Goal: Task Accomplishment & Management: Understand process/instructions

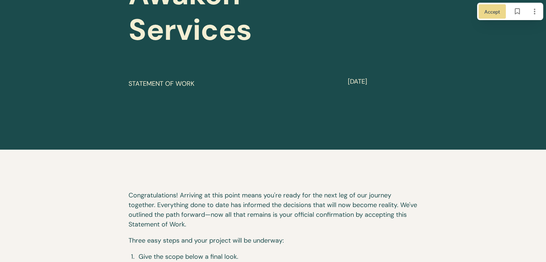
scroll to position [215, 0]
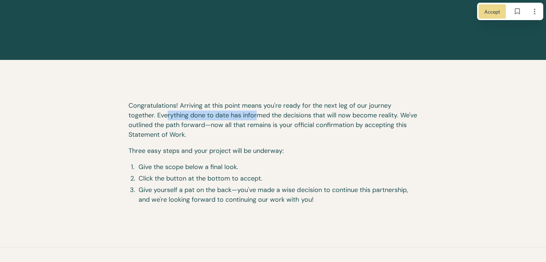
drag, startPoint x: 174, startPoint y: 116, endPoint x: 256, endPoint y: 120, distance: 81.6
click at [256, 120] on p "Congratulations! Arriving at this point means you're ready for the next leg of …" at bounding box center [273, 123] width 289 height 45
click at [337, 118] on p "Congratulations! Arriving at this point means you're ready for the next leg of …" at bounding box center [273, 123] width 289 height 45
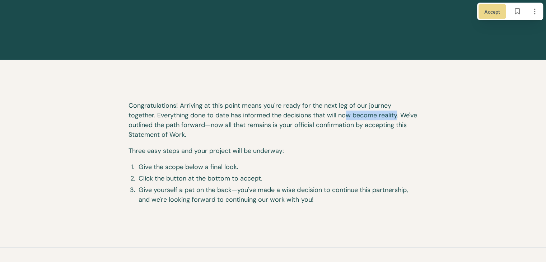
drag, startPoint x: 350, startPoint y: 112, endPoint x: 401, endPoint y: 115, distance: 50.7
click at [399, 115] on p "Congratulations! Arriving at this point means you're ready for the next leg of …" at bounding box center [273, 123] width 289 height 45
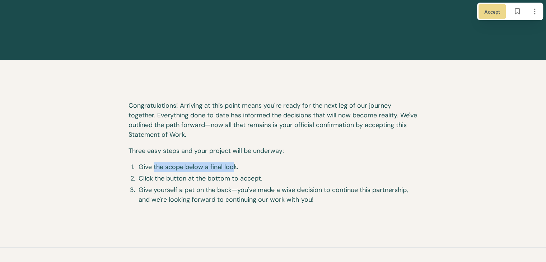
drag, startPoint x: 177, startPoint y: 164, endPoint x: 232, endPoint y: 166, distance: 55.3
click at [232, 166] on span "Give the scope below a final look." at bounding box center [278, 167] width 279 height 10
drag, startPoint x: 159, startPoint y: 181, endPoint x: 224, endPoint y: 180, distance: 64.6
click at [224, 180] on span "Click the button at the bottom to accept." at bounding box center [278, 179] width 279 height 10
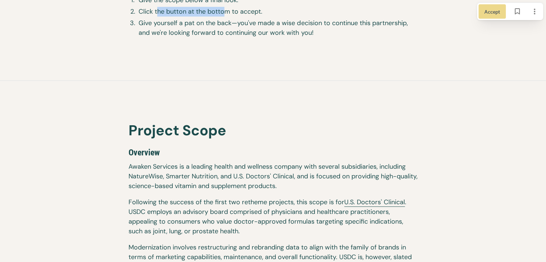
scroll to position [395, 0]
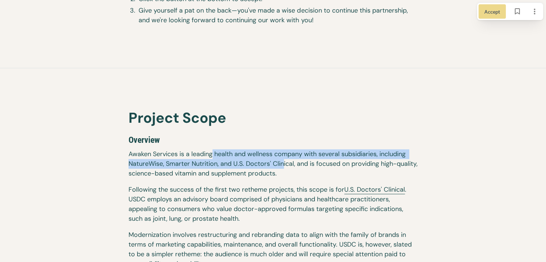
drag, startPoint x: 211, startPoint y: 154, endPoint x: 299, endPoint y: 162, distance: 87.9
click at [299, 162] on p "Awaken Services is a leading health and wellness company with several subsidiar…" at bounding box center [273, 167] width 289 height 36
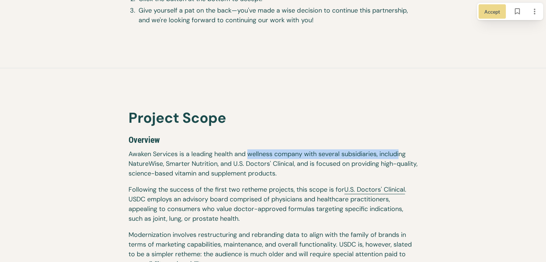
drag, startPoint x: 299, startPoint y: 158, endPoint x: 401, endPoint y: 149, distance: 102.7
click at [401, 149] on p "Awaken Services is a leading health and wellness company with several subsidiar…" at bounding box center [273, 167] width 289 height 36
click at [405, 149] on p "Awaken Services is a leading health and wellness company with several subsidiar…" at bounding box center [273, 167] width 289 height 36
click at [365, 153] on p "Awaken Services is a leading health and wellness company with several subsidiar…" at bounding box center [273, 167] width 289 height 36
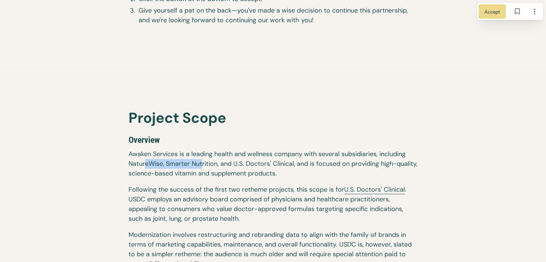
drag, startPoint x: 145, startPoint y: 164, endPoint x: 202, endPoint y: 166, distance: 57.5
click at [202, 166] on p "Awaken Services is a leading health and wellness company with several subsidiar…" at bounding box center [273, 167] width 289 height 36
drag, startPoint x: 222, startPoint y: 162, endPoint x: 261, endPoint y: 162, distance: 38.8
click at [261, 162] on p "Awaken Services is a leading health and wellness company with several subsidiar…" at bounding box center [273, 167] width 289 height 36
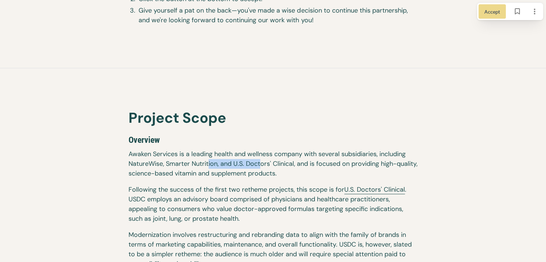
click at [261, 162] on p "Awaken Services is a leading health and wellness company with several subsidiar…" at bounding box center [273, 167] width 289 height 36
drag, startPoint x: 256, startPoint y: 162, endPoint x: 308, endPoint y: 162, distance: 52.1
click at [307, 162] on p "Awaken Services is a leading health and wellness company with several subsidiar…" at bounding box center [273, 167] width 289 height 36
click at [308, 162] on p "Awaken Services is a leading health and wellness company with several subsidiar…" at bounding box center [273, 167] width 289 height 36
drag, startPoint x: 302, startPoint y: 167, endPoint x: 339, endPoint y: 167, distance: 37.3
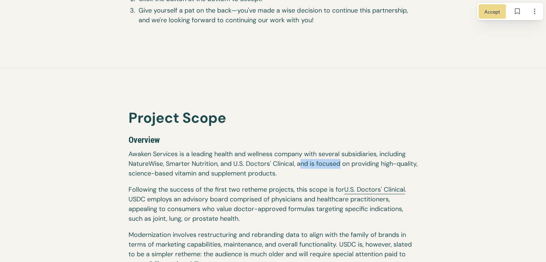
click at [339, 167] on p "Awaken Services is a leading health and wellness company with several subsidiar…" at bounding box center [273, 167] width 289 height 36
click at [346, 168] on p "Awaken Services is a leading health and wellness company with several subsidiar…" at bounding box center [273, 167] width 289 height 36
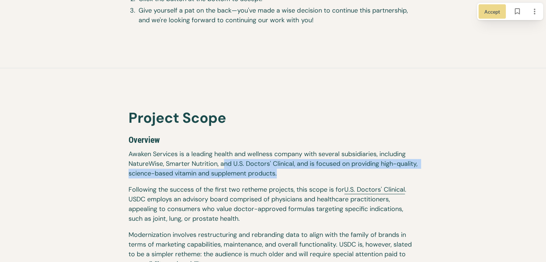
drag, startPoint x: 291, startPoint y: 174, endPoint x: 202, endPoint y: 158, distance: 90.7
click at [214, 158] on p "Awaken Services is a leading health and wellness company with several subsidiar…" at bounding box center [273, 167] width 289 height 36
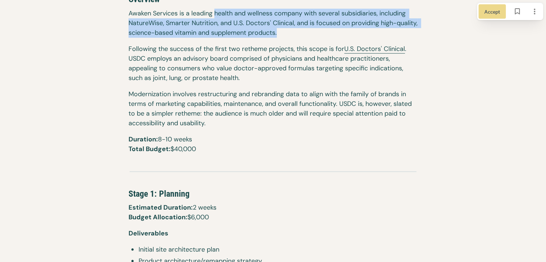
scroll to position [539, 0]
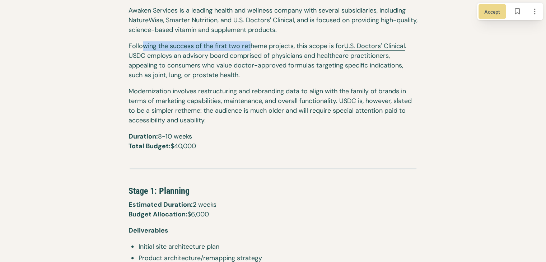
drag, startPoint x: 143, startPoint y: 45, endPoint x: 292, endPoint y: 47, distance: 148.6
click at [280, 46] on p "Following the success of the first two retheme projects, this scope is for U.S.…" at bounding box center [273, 63] width 289 height 45
drag, startPoint x: 293, startPoint y: 47, endPoint x: 231, endPoint y: 52, distance: 61.6
click at [292, 48] on p "Following the success of the first two retheme projects, this scope is for U.S.…" at bounding box center [273, 63] width 289 height 45
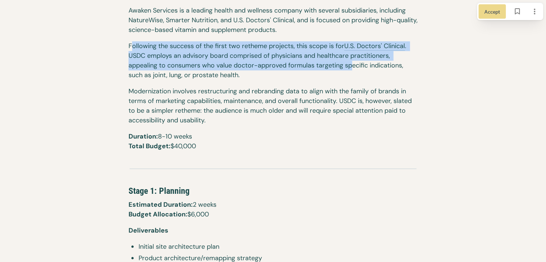
drag, startPoint x: 131, startPoint y: 45, endPoint x: 350, endPoint y: 63, distance: 219.7
click at [350, 63] on p "Following the success of the first two retheme projects, this scope is for U.S.…" at bounding box center [273, 63] width 289 height 45
click at [353, 63] on p "Following the success of the first two retheme projects, this scope is for U.S.…" at bounding box center [273, 63] width 289 height 45
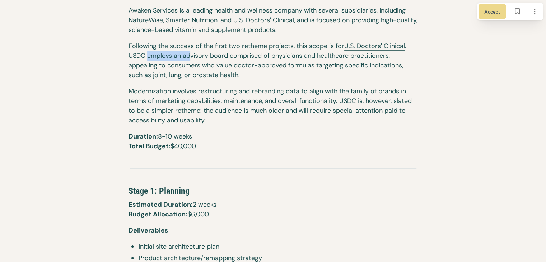
drag, startPoint x: 146, startPoint y: 53, endPoint x: 189, endPoint y: 53, distance: 42.7
click at [189, 53] on p "Following the success of the first two retheme projects, this scope is for U.S.…" at bounding box center [273, 63] width 289 height 45
drag, startPoint x: 164, startPoint y: 57, endPoint x: 208, endPoint y: 53, distance: 44.7
click at [208, 53] on p "Following the success of the first two retheme projects, this scope is for U.S.…" at bounding box center [273, 63] width 289 height 45
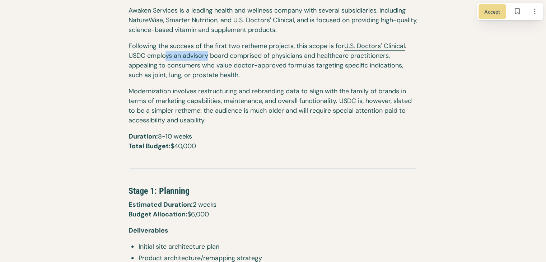
click at [209, 53] on p "Following the success of the first two retheme projects, this scope is for U.S.…" at bounding box center [273, 63] width 289 height 45
drag, startPoint x: 186, startPoint y: 55, endPoint x: 246, endPoint y: 52, distance: 60.4
click at [246, 52] on p "Following the success of the first two retheme projects, this scope is for U.S.…" at bounding box center [273, 63] width 289 height 45
drag, startPoint x: 228, startPoint y: 55, endPoint x: 264, endPoint y: 55, distance: 36.6
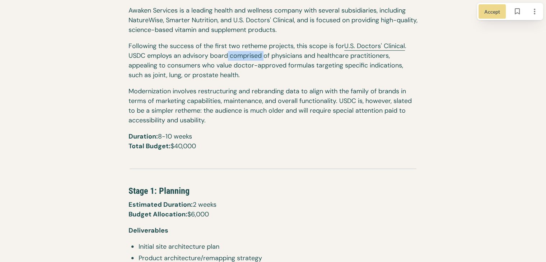
click at [264, 55] on p "Following the success of the first two retheme projects, this scope is for U.S.…" at bounding box center [273, 63] width 289 height 45
click at [256, 56] on p "Following the success of the first two retheme projects, this scope is for U.S.…" at bounding box center [273, 63] width 289 height 45
drag, startPoint x: 288, startPoint y: 56, endPoint x: 313, endPoint y: 53, distance: 25.3
click at [310, 53] on p "Following the success of the first two retheme projects, this scope is for U.S.…" at bounding box center [273, 63] width 289 height 45
click at [319, 53] on p "Following the success of the first two retheme projects, this scope is for U.S.…" at bounding box center [273, 63] width 289 height 45
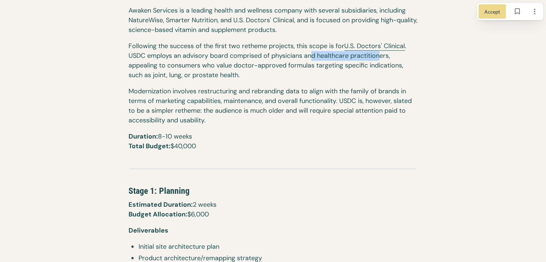
drag, startPoint x: 313, startPoint y: 55, endPoint x: 386, endPoint y: 57, distance: 72.9
click at [382, 56] on p "Following the success of the first two retheme projects, this scope is for U.S.…" at bounding box center [273, 63] width 289 height 45
click at [389, 57] on p "Following the success of the first two retheme projects, this scope is for U.S.…" at bounding box center [273, 63] width 289 height 45
drag, startPoint x: 141, startPoint y: 69, endPoint x: 168, endPoint y: 64, distance: 27.1
click at [168, 64] on p "Following the success of the first two retheme projects, this scope is for U.S.…" at bounding box center [273, 63] width 289 height 45
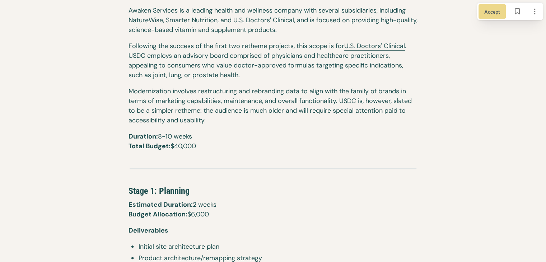
click at [172, 64] on p "Following the success of the first two retheme projects, this scope is for U.S.…" at bounding box center [273, 63] width 289 height 45
drag, startPoint x: 225, startPoint y: 61, endPoint x: 247, endPoint y: 62, distance: 21.9
click at [247, 62] on p "Following the success of the first two retheme projects, this scope is for U.S.…" at bounding box center [273, 63] width 289 height 45
click at [176, 65] on p "Following the success of the first two retheme projects, this scope is for U.S.…" at bounding box center [273, 63] width 289 height 45
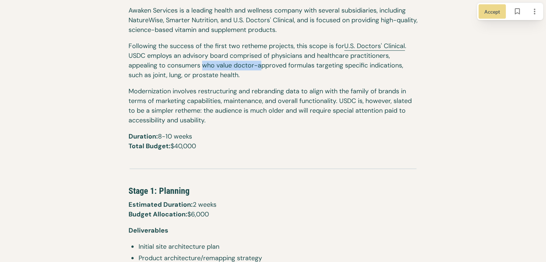
drag, startPoint x: 201, startPoint y: 66, endPoint x: 263, endPoint y: 65, distance: 61.4
click at [263, 65] on p "Following the success of the first two retheme projects, this scope is for U.S.…" at bounding box center [273, 63] width 289 height 45
drag, startPoint x: 272, startPoint y: 64, endPoint x: 299, endPoint y: 64, distance: 26.6
click at [274, 64] on p "Following the success of the first two retheme projects, this scope is for U.S.…" at bounding box center [273, 63] width 289 height 45
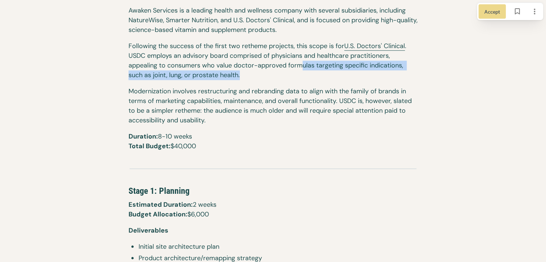
drag, startPoint x: 299, startPoint y: 64, endPoint x: 248, endPoint y: 74, distance: 51.6
click at [248, 74] on p "Following the success of the first two retheme projects, this scope is for U.S.…" at bounding box center [273, 63] width 289 height 45
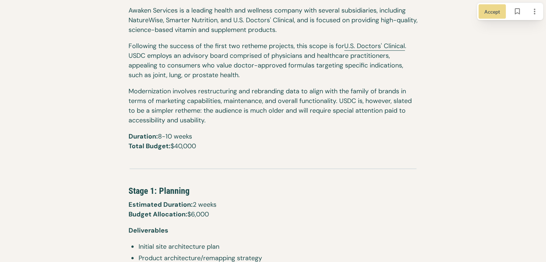
drag, startPoint x: 197, startPoint y: 96, endPoint x: 154, endPoint y: 97, distance: 42.7
click at [193, 97] on p "Modernization involves restructuring and rebranding data to align with the fami…" at bounding box center [273, 109] width 289 height 45
click at [149, 97] on p "Modernization involves restructuring and rebranding data to align with the fami…" at bounding box center [273, 109] width 289 height 45
drag, startPoint x: 136, startPoint y: 93, endPoint x: 332, endPoint y: 85, distance: 196.2
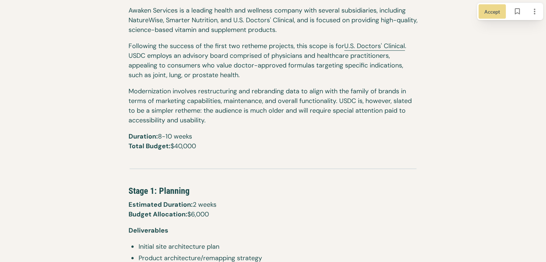
click at [312, 91] on p "Modernization involves restructuring and rebranding data to align with the fami…" at bounding box center [273, 109] width 289 height 45
drag, startPoint x: 274, startPoint y: 92, endPoint x: 294, endPoint y: 92, distance: 20.8
click at [294, 92] on p "Modernization involves restructuring and rebranding data to align with the fami…" at bounding box center [273, 109] width 289 height 45
drag, startPoint x: 302, startPoint y: 92, endPoint x: 327, endPoint y: 92, distance: 25.9
click at [327, 92] on p "Modernization involves restructuring and rebranding data to align with the fami…" at bounding box center [273, 109] width 289 height 45
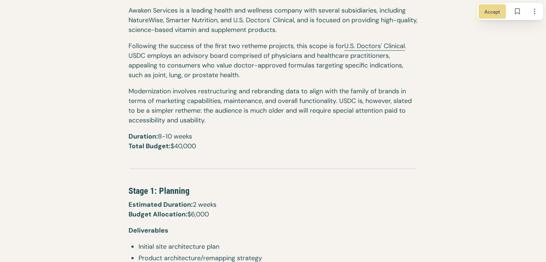
drag, startPoint x: 328, startPoint y: 92, endPoint x: 341, endPoint y: 92, distance: 12.9
click at [334, 92] on p "Modernization involves restructuring and rebranding data to align with the fami…" at bounding box center [273, 109] width 289 height 45
drag
click at [390, 89] on p "Modernization involves restructuring and rebranding data to align with the fami…" at bounding box center [273, 109] width 289 height 45
click at [394, 89] on p "Modernization involves restructuring and rebranding data to align with the fami…" at bounding box center [273, 109] width 289 height 45
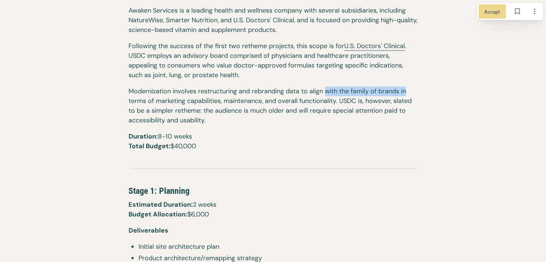
click at [297, 90] on p "Modernization involves restructuring and rebranding data to align with the fami…" at bounding box center [273, 109] width 289 height 45
click at [210, 93] on p "Modernization involves restructuring and rebranding data to align with the fami…" at bounding box center [273, 109] width 289 height 45
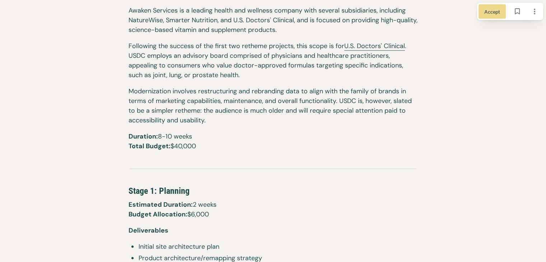
click at [359, 102] on p "Modernization involves restructuring and rebranding data to align with the fami…" at bounding box center [273, 109] width 289 height 45
click at [232, 112] on p "Modernization involves restructuring and rebranding data to align with the fami…" at bounding box center [273, 109] width 289 height 45
click at [236, 111] on p "Modernization involves restructuring and rebranding data to align with the fami…" at bounding box center [273, 109] width 289 height 45
click at [200, 110] on p "Modernization involves restructuring and rebranding data to align with the fami…" at bounding box center [273, 109] width 289 height 45
click at [220, 112] on p "Modernization involves restructuring and rebranding data to align with the fami…" at bounding box center [273, 109] width 289 height 45
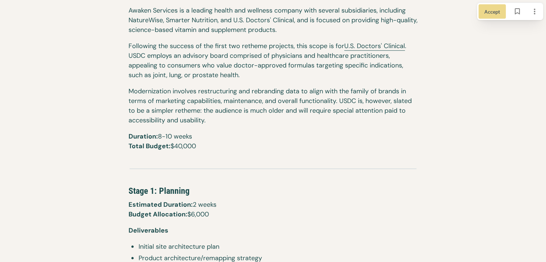
click at [235, 112] on p "Modernization involves restructuring and rebranding data to align with the fami…" at bounding box center [273, 109] width 289 height 45
click at [276, 111] on p "Modernization involves restructuring and rebranding data to align with the fami…" at bounding box center [273, 109] width 289 height 45
click at [289, 112] on p "Modernization involves restructuring and rebranding data to align with the fami…" at bounding box center [273, 109] width 289 height 45
click at [262, 110] on p "Modernization involves restructuring and rebranding data to align with the fami…" at bounding box center [273, 109] width 289 height 45
click at [298, 111] on p "Modernization involves restructuring and rebranding data to align with the fami…" at bounding box center [273, 109] width 289 height 45
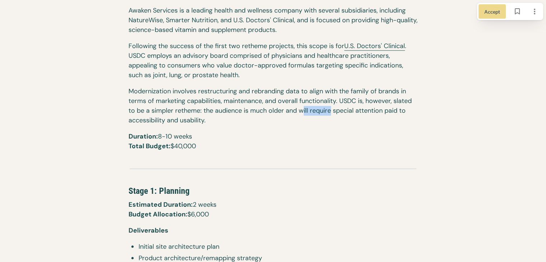
click at [318, 113] on p "Modernization involves restructuring and rebranding data to align with the fami…" at bounding box center [273, 109] width 289 height 45
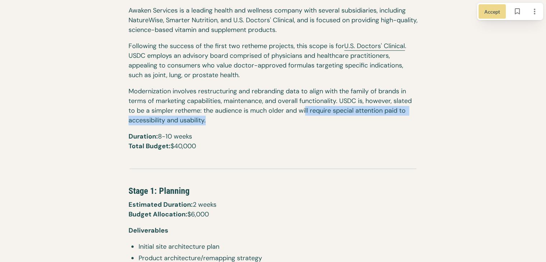
click at [304, 110] on p "Modernization involves restructuring and rebranding data to align with the fami…" at bounding box center [273, 109] width 289 height 45
click at [178, 119] on p "Modernization involves restructuring and rebranding data to align with the fami…" at bounding box center [273, 109] width 289 height 45
click at [160, 118] on p "Modernization involves restructuring and rebranding data to align with the fami…" at bounding box center [273, 109] width 289 height 45
click at [227, 123] on p "Modernization involves restructuring and rebranding data to align with the fami…" at bounding box center [273, 109] width 289 height 45
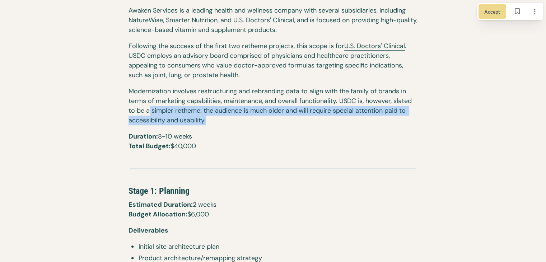
click at [148, 106] on p "Modernization involves restructuring and rebranding data to align with the fami…" at bounding box center [273, 109] width 289 height 45
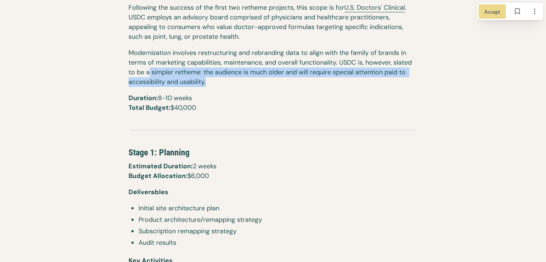
scroll to position [646, 0]
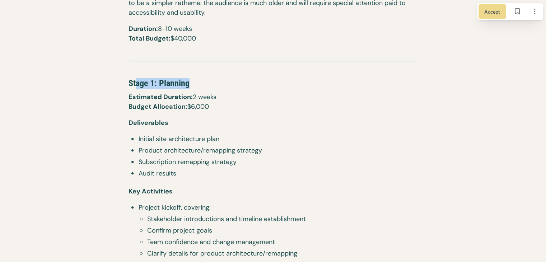
click at [215, 82] on h2 "Stage 1: Planning" at bounding box center [273, 82] width 289 height 20
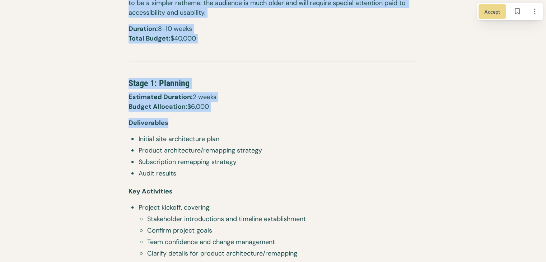
click at [207, 131] on p "Deliverables" at bounding box center [273, 126] width 289 height 16
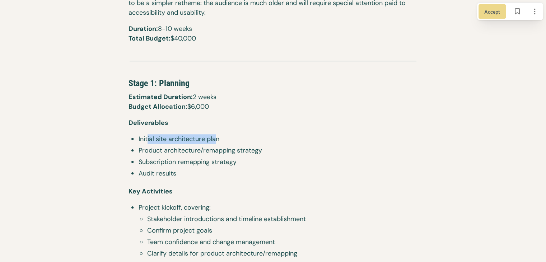
click at [223, 143] on span "Initial site architecture plan" at bounding box center [278, 139] width 279 height 10
click at [248, 144] on span "Initial site architecture plan" at bounding box center [278, 139] width 279 height 10
click at [190, 139] on li "Initial site architecture plan" at bounding box center [273, 139] width 289 height 11
click at [194, 139] on span "Initial site architecture plan" at bounding box center [278, 139] width 279 height 10
click at [231, 140] on span "Initial site architecture plan" at bounding box center [278, 139] width 279 height 10
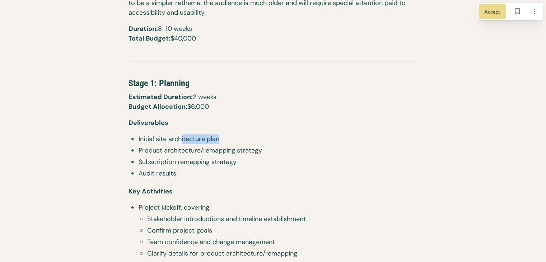
click at [231, 140] on span "Initial site architecture plan" at bounding box center [278, 139] width 279 height 10
click at [226, 149] on span "Product architecture/remapping strategy" at bounding box center [278, 151] width 279 height 10
click at [239, 151] on span "Product architecture/remapping strategy" at bounding box center [278, 151] width 279 height 10
click at [250, 152] on span "Product architecture/remapping strategy" at bounding box center [278, 151] width 279 height 10
click at [270, 152] on span "Product architecture/remapping strategy" at bounding box center [278, 151] width 279 height 10
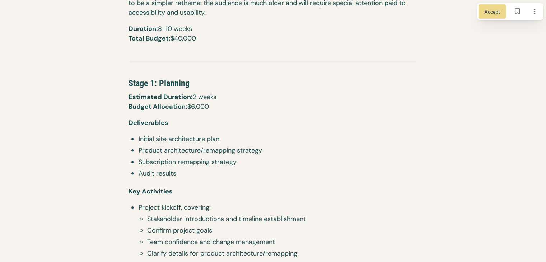
click at [161, 155] on li "Product architecture/remapping strategy" at bounding box center [273, 151] width 289 height 11
click at [237, 168] on li "Subscription remapping strategy" at bounding box center [273, 162] width 289 height 11
click at [251, 167] on span "Subscription remapping strategy" at bounding box center [278, 162] width 279 height 10
click at [132, 159] on li "Subscription remapping strategy" at bounding box center [273, 162] width 289 height 11
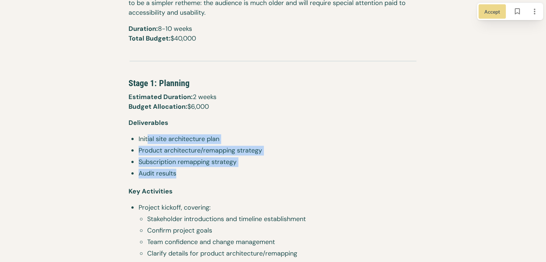
click at [148, 134] on ul "Initial site architecture plan Product architecture/remapping strategy Subscrip…" at bounding box center [273, 157] width 289 height 46
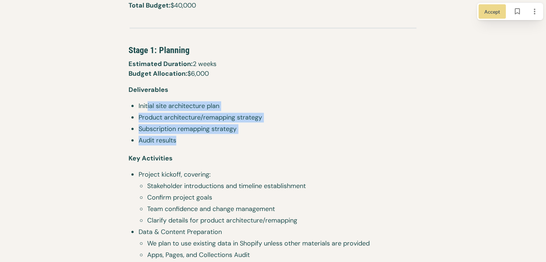
scroll to position [718, 0]
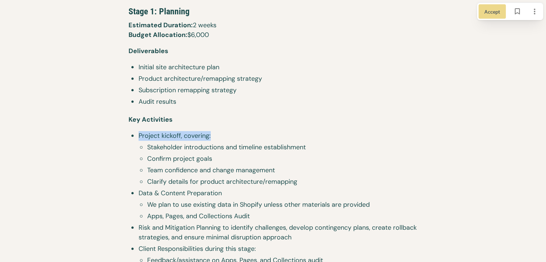
click at [231, 144] on li "Project kickoff, covering: Stakeholder introductions and timeline establishment…" at bounding box center [273, 159] width 289 height 57
click at [174, 153] on li "Stakeholder introductions and timeline establishment" at bounding box center [277, 148] width 281 height 11
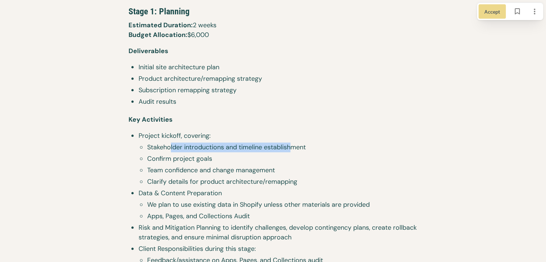
click at [301, 148] on span "Stakeholder introductions and timeline establishment" at bounding box center [282, 148] width 270 height 10
click at [315, 148] on span "Stakeholder introductions and timeline establishment" at bounding box center [282, 148] width 270 height 10
click at [170, 149] on span "Stakeholder introductions and timeline establishment" at bounding box center [282, 148] width 270 height 10
click at [167, 151] on span "Stakeholder introductions and timeline establishment" at bounding box center [282, 148] width 270 height 10
click at [227, 158] on span "Confirm project goals" at bounding box center [282, 159] width 270 height 10
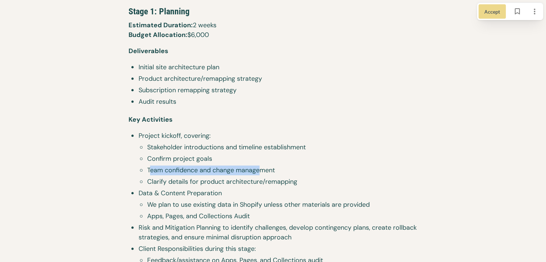
click at [264, 171] on span "Team confidence and change management" at bounding box center [282, 171] width 270 height 10
click at [280, 169] on span "Team confidence and change management" at bounding box center [282, 171] width 270 height 10
click at [171, 162] on ul "Stakeholder introductions and timeline establishment Confirm project goals Team…" at bounding box center [277, 166] width 281 height 46
click at [163, 175] on span "Team confidence and change management" at bounding box center [282, 171] width 270 height 10
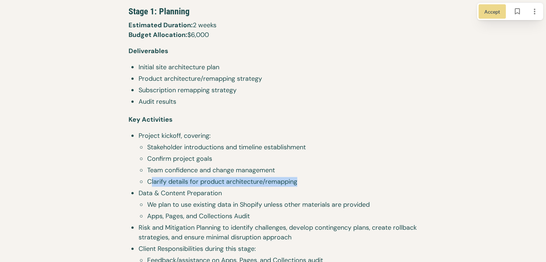
click at [300, 182] on span "Clarify details for product architecture/remapping" at bounding box center [282, 182] width 270 height 10
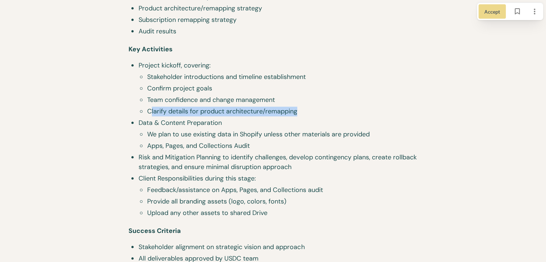
scroll to position [790, 0]
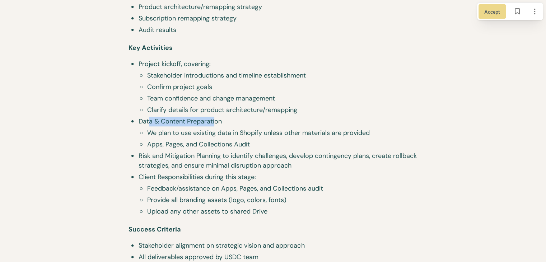
click at [216, 122] on span "Data & Content Preparation" at bounding box center [278, 122] width 279 height 10
click at [153, 138] on li "We plan to use existing data in Shopify unless other materials are provided" at bounding box center [277, 133] width 281 height 11
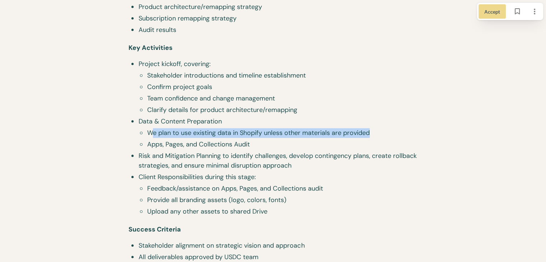
click at [371, 134] on span "We plan to use existing data in Shopify unless other materials are provided" at bounding box center [282, 133] width 270 height 10
click at [158, 117] on li "Data & Content Preparation We plan to use existing data in Shopify unless other…" at bounding box center [273, 134] width 289 height 34
click at [158, 117] on span "Data & Content Preparation" at bounding box center [278, 122] width 279 height 10
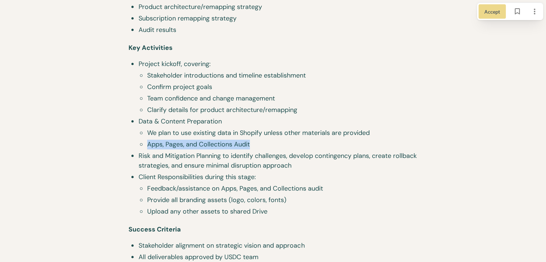
click at [270, 143] on li "Data & Content Preparation We plan to use existing data in Shopify unless other…" at bounding box center [273, 134] width 289 height 34
click at [269, 144] on span "Apps, Pages, and Collections Audit" at bounding box center [282, 145] width 270 height 10
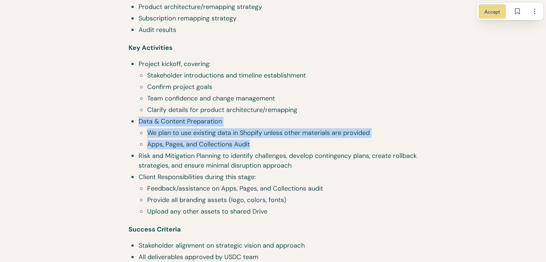
click at [130, 120] on li "Data & Content Preparation We plan to use existing data in Shopify unless other…" at bounding box center [273, 134] width 289 height 34
click at [150, 130] on span "We plan to use existing data in Shopify unless other materials are provided" at bounding box center [282, 133] width 270 height 10
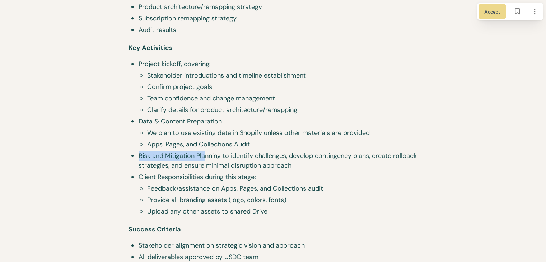
click at [211, 157] on span "Risk and Mitigation Planning to identify challenges, develop contingency plans,…" at bounding box center [278, 160] width 279 height 19
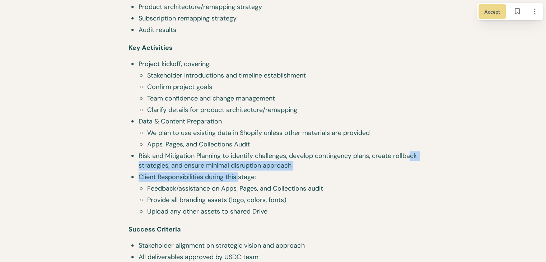
click at [241, 172] on ul "Project kickoff, covering: Stakeholder introductions and timeline establishment…" at bounding box center [273, 138] width 289 height 159
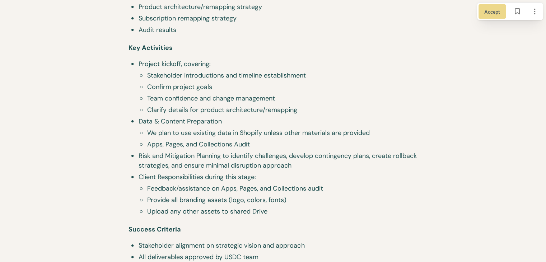
click at [240, 171] on li "Risk and Mitigation Planning to identify challenges, develop contingency plans,…" at bounding box center [273, 161] width 289 height 21
click at [190, 166] on span "Risk and Mitigation Planning to identify challenges, develop contingency plans,…" at bounding box center [278, 160] width 279 height 19
click at [287, 164] on span "Risk and Mitigation Planning to identify challenges, develop contingency plans,…" at bounding box center [278, 160] width 279 height 19
click at [299, 162] on span "Risk and Mitigation Planning to identify challenges, develop contingency plans,…" at bounding box center [278, 160] width 279 height 19
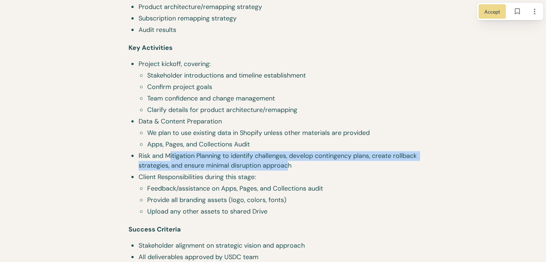
click at [170, 153] on span "Risk and Mitigation Planning to identify challenges, develop contingency plans,…" at bounding box center [278, 160] width 279 height 19
click at [170, 154] on span "Risk and Mitigation Planning to identify challenges, develop contingency plans,…" at bounding box center [278, 160] width 279 height 19
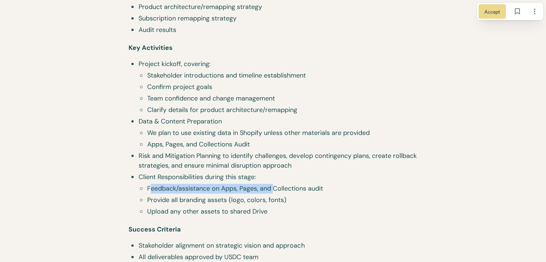
click at [275, 186] on span "Feedback/assistance on Apps, Pages, and Collections audit" at bounding box center [282, 189] width 270 height 10
click at [176, 197] on span "Provide all branding assets (logo, colors, fonts)" at bounding box center [282, 200] width 270 height 10
click at [195, 187] on span "Feedback/assistance on Apps, Pages, and Collections audit" at bounding box center [282, 189] width 270 height 10
click at [264, 187] on span "Feedback/assistance on Apps, Pages, and Collections audit" at bounding box center [282, 189] width 270 height 10
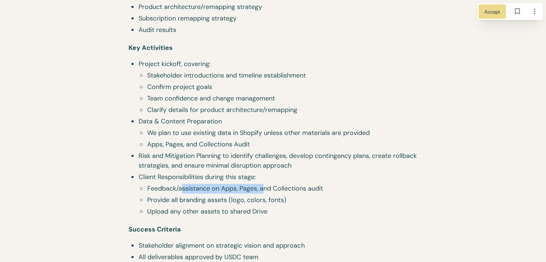
click at [264, 187] on span "Feedback/assistance on Apps, Pages, and Collections audit" at bounding box center [282, 189] width 270 height 10
click at [292, 187] on span "Feedback/assistance on Apps, Pages, and Collections audit" at bounding box center [282, 189] width 270 height 10
click at [290, 188] on span "Feedback/assistance on Apps, Pages, and Collections audit" at bounding box center [282, 189] width 270 height 10
click at [330, 186] on span "Feedback/assistance on Apps, Pages, and Collections audit" at bounding box center [282, 189] width 270 height 10
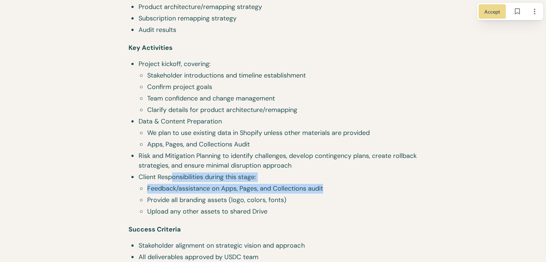
click at [174, 176] on li "Client Responsibilities during this stage: Feedback/assistance on Apps, Pages, …" at bounding box center [273, 195] width 289 height 46
click at [166, 184] on span "Feedback/assistance on Apps, Pages, and Collections audit" at bounding box center [282, 189] width 270 height 10
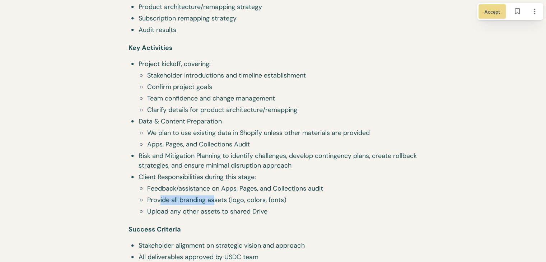
click at [215, 202] on span "Provide all branding assets (logo, colors, fonts)" at bounding box center [282, 200] width 270 height 10
click at [176, 201] on span "Provide all branding assets (logo, colors, fonts)" at bounding box center [282, 200] width 270 height 10
click at [227, 199] on span "Provide all branding assets (logo, colors, fonts)" at bounding box center [282, 200] width 270 height 10
click at [236, 197] on span "Provide all branding assets (logo, colors, fonts)" at bounding box center [282, 200] width 270 height 10
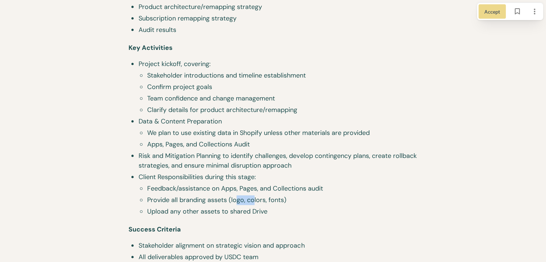
click at [270, 199] on span "Provide all branding assets (logo, colors, fonts)" at bounding box center [282, 200] width 270 height 10
click at [211, 196] on span "Provide all branding assets (logo, colors, fonts)" at bounding box center [282, 200] width 270 height 10
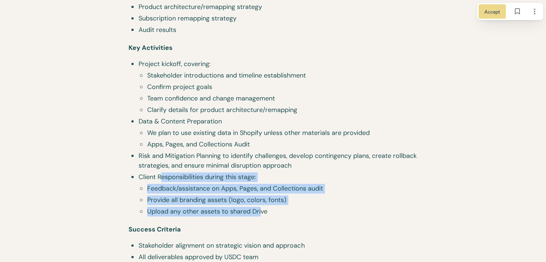
click at [160, 177] on li "Client Responsibilities during this stage: Feedback/assistance on Apps, Pages, …" at bounding box center [273, 195] width 289 height 46
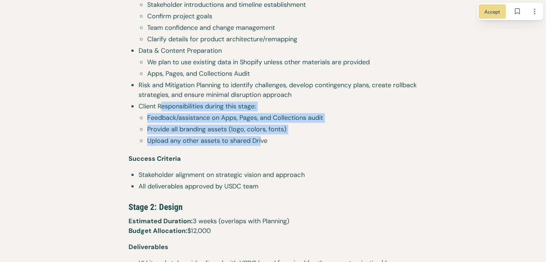
scroll to position [862, 0]
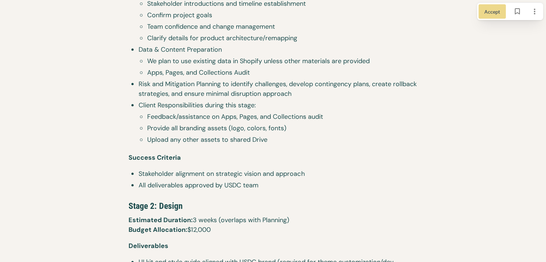
click at [232, 153] on p "Success Criteria" at bounding box center [273, 157] width 289 height 23
click at [188, 156] on p "Success Criteria" at bounding box center [273, 157] width 289 height 23
click at [172, 176] on span "Stakeholder alignment on strategic vision and approach" at bounding box center [278, 174] width 279 height 10
click at [255, 173] on span "Stakeholder alignment on strategic vision and approach" at bounding box center [278, 174] width 279 height 10
click at [270, 174] on span "Stakeholder alignment on strategic vision and approach" at bounding box center [278, 174] width 279 height 10
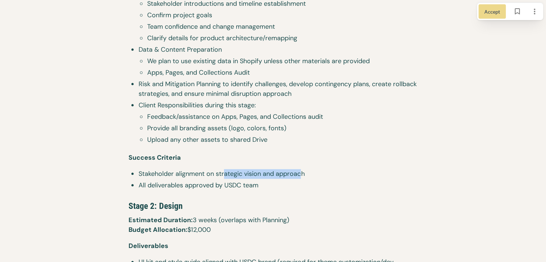
click at [223, 169] on span "Stakeholder alignment on strategic vision and approach" at bounding box center [278, 174] width 279 height 10
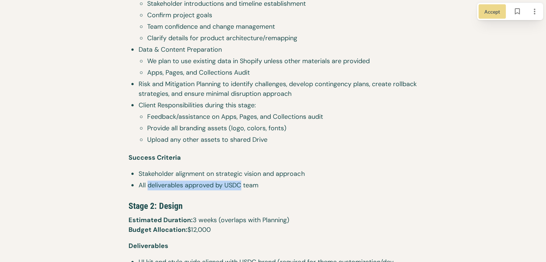
click at [241, 183] on span "All deliverables approved by USDC team" at bounding box center [278, 186] width 279 height 10
click at [248, 182] on span "All deliverables approved by USDC team" at bounding box center [278, 186] width 279 height 10
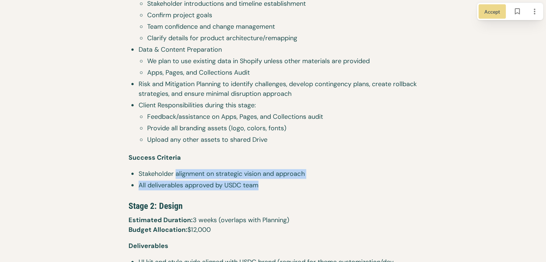
click at [166, 174] on ul "Stakeholder alignment on strategic vision and approach All deliverables approve…" at bounding box center [273, 180] width 289 height 23
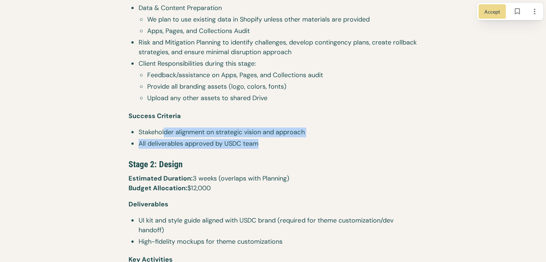
scroll to position [933, 0]
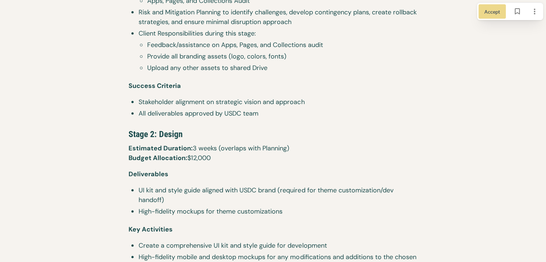
click at [161, 137] on span "Stage 2: Design" at bounding box center [156, 134] width 54 height 10
click at [275, 150] on p "Estimated Duration: 3 weeks (overlaps with Planning) ​ Budget Allocation: $12,0…" at bounding box center [273, 157] width 289 height 26
click at [220, 144] on p "Estimated Duration: 3 weeks (overlaps with Planning) ​ Budget Allocation: $12,0…" at bounding box center [273, 157] width 289 height 26
click at [176, 187] on li "UI kit and style guide aligned with USDC brand (required for theme customizatio…" at bounding box center [273, 196] width 289 height 21
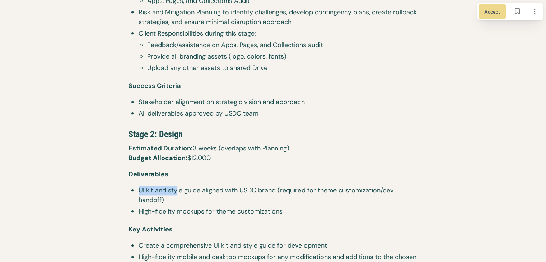
click at [168, 190] on span "UI kit and style guide aligned with USDC brand (required for theme customizatio…" at bounding box center [278, 195] width 279 height 19
click at [213, 188] on span "UI kit and style guide aligned with USDC brand (required for theme customizatio…" at bounding box center [278, 195] width 279 height 19
click at [220, 188] on span "UI kit and style guide aligned with USDC brand (required for theme customizatio…" at bounding box center [278, 195] width 279 height 19
click at [281, 191] on span "UI kit and style guide aligned with USDC brand (required for theme customizatio…" at bounding box center [278, 195] width 279 height 19
click at [326, 187] on span "UI kit and style guide aligned with USDC brand (required for theme customizatio…" at bounding box center [278, 195] width 279 height 19
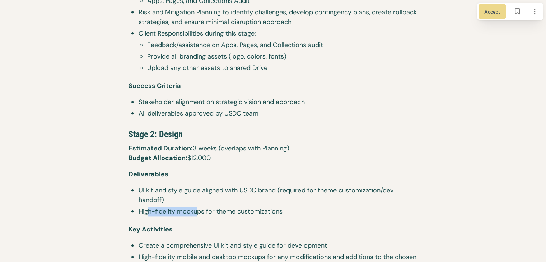
click at [199, 206] on ul "UI kit and style guide aligned with USDC brand (required for theme customizatio…" at bounding box center [273, 202] width 289 height 33
click at [201, 206] on li "UI kit and style guide aligned with USDC brand (required for theme customizatio…" at bounding box center [273, 196] width 289 height 21
click at [228, 213] on span "High-fidelity mockups for theme customizations" at bounding box center [278, 212] width 279 height 10
click at [238, 212] on span "High-fidelity mockups for theme customizations" at bounding box center [278, 212] width 279 height 10
click at [212, 207] on span "High-fidelity mockups for theme customizations" at bounding box center [278, 212] width 279 height 10
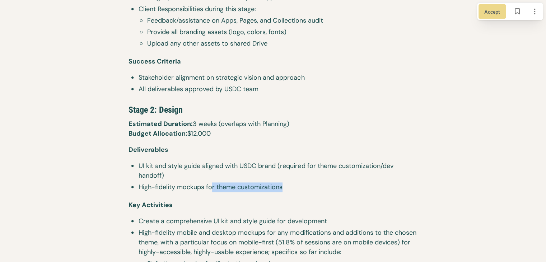
scroll to position [1041, 0]
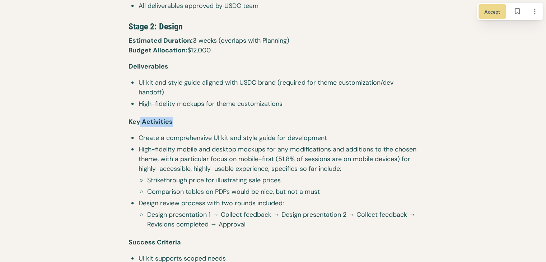
click at [198, 132] on p "Key Activities" at bounding box center [273, 122] width 289 height 23
click at [159, 138] on span "Create a comprehensive UI kit and style guide for development" at bounding box center [278, 138] width 279 height 10
click at [233, 137] on span "Create a comprehensive UI kit and style guide for development" at bounding box center [278, 138] width 279 height 10
click at [232, 138] on span "Create a comprehensive UI kit and style guide for development" at bounding box center [278, 138] width 279 height 10
click at [201, 139] on span "Create a comprehensive UI kit and style guide for development" at bounding box center [278, 138] width 279 height 10
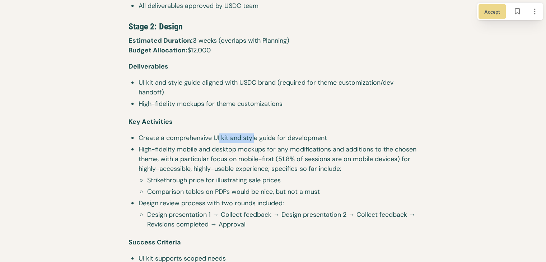
click at [253, 137] on span "Create a comprehensive UI kit and style guide for development" at bounding box center [278, 138] width 279 height 10
click at [320, 141] on span "Create a comprehensive UI kit and style guide for development" at bounding box center [278, 138] width 279 height 10
click at [335, 141] on span "Create a comprehensive UI kit and style guide for development" at bounding box center [278, 138] width 279 height 10
click at [271, 148] on span "High-fidelity mobile and desktop mockups for any modifications and additions to…" at bounding box center [278, 159] width 279 height 29
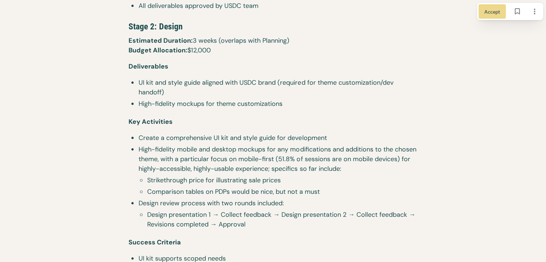
click at [283, 148] on span "High-fidelity mobile and desktop mockups for any modifications and additions to…" at bounding box center [278, 159] width 279 height 29
click at [323, 150] on span "High-fidelity mobile and desktop mockups for any modifications and additions to…" at bounding box center [278, 159] width 279 height 29
click at [324, 150] on span "High-fidelity mobile and desktop mockups for any modifications and additions to…" at bounding box center [278, 159] width 279 height 29
click at [368, 150] on span "High-fidelity mobile and desktop mockups for any modifications and additions to…" at bounding box center [278, 159] width 279 height 29
click at [383, 150] on span "High-fidelity mobile and desktop mockups for any modifications and additions to…" at bounding box center [278, 159] width 279 height 29
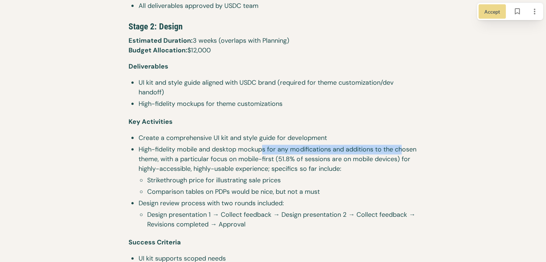
click at [262, 147] on span "High-fidelity mobile and desktop mockups for any modifications and additions to…" at bounding box center [278, 159] width 279 height 29
click at [376, 152] on span "High-fidelity mobile and desktop mockups for any modifications and additions to…" at bounding box center [278, 159] width 279 height 29
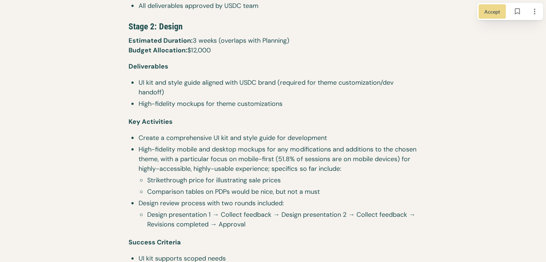
click at [348, 152] on span "High-fidelity mobile and desktop mockups for any modifications and additions to…" at bounding box center [278, 159] width 279 height 29
click at [392, 150] on span "High-fidelity mobile and desktop mockups for any modifications and additions to…" at bounding box center [278, 159] width 279 height 29
click at [410, 150] on span "High-fidelity mobile and desktop mockups for any modifications and additions to…" at bounding box center [278, 159] width 279 height 29
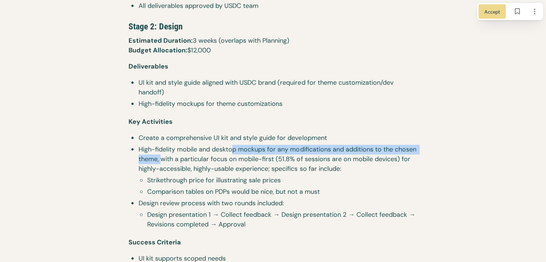
click at [236, 154] on span "High-fidelity mobile and desktop mockups for any modifications and additions to…" at bounding box center [278, 159] width 279 height 29
click at [237, 154] on span "High-fidelity mobile and desktop mockups for any modifications and additions to…" at bounding box center [278, 159] width 279 height 29
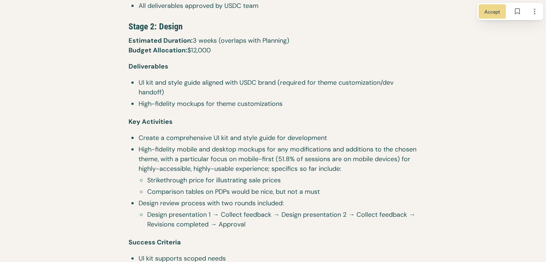
click at [205, 159] on span "High-fidelity mobile and desktop mockups for any modifications and additions to…" at bounding box center [278, 159] width 279 height 29
click at [260, 155] on span "High-fidelity mobile and desktop mockups for any modifications and additions to…" at bounding box center [278, 159] width 279 height 29
click at [288, 157] on span "High-fidelity mobile and desktop mockups for any modifications and additions to…" at bounding box center [278, 159] width 279 height 29
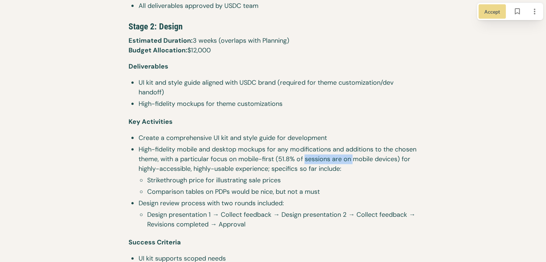
click at [305, 158] on span "High-fidelity mobile and desktop mockups for any modifications and additions to…" at bounding box center [278, 159] width 279 height 29
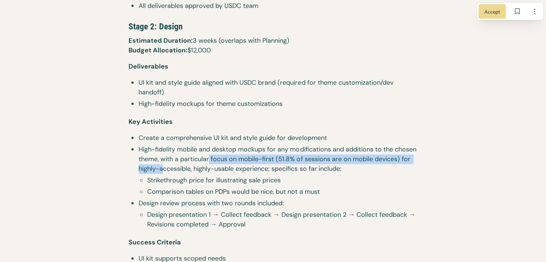
click at [209, 163] on span "High-fidelity mobile and desktop mockups for any modifications and additions to…" at bounding box center [278, 159] width 279 height 29
click at [210, 163] on span "High-fidelity mobile and desktop mockups for any modifications and additions to…" at bounding box center [278, 159] width 279 height 29
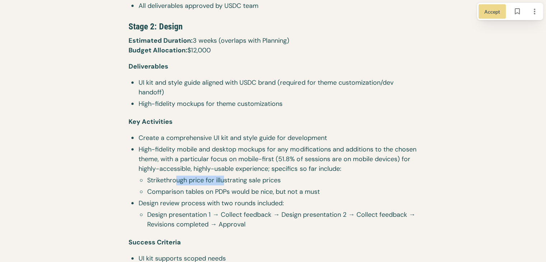
click at [225, 179] on span "Strikethrough price for illustrating sale prices" at bounding box center [282, 181] width 270 height 10
click at [230, 180] on span "Strikethrough price for illustrating sale prices" at bounding box center [282, 181] width 270 height 10
click at [305, 185] on ul "Strikethrough price for illustrating sale prices Comparison tables on PDPs woul…" at bounding box center [277, 187] width 281 height 23
click at [210, 207] on span "Design review process with two rounds included:" at bounding box center [278, 204] width 279 height 10
click at [219, 204] on span "Design review process with two rounds included:" at bounding box center [278, 204] width 279 height 10
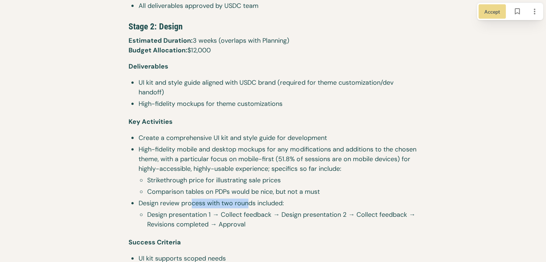
click at [251, 204] on span "Design review process with two rounds included:" at bounding box center [278, 204] width 279 height 10
click at [258, 201] on span "Design review process with two rounds included:" at bounding box center [278, 204] width 279 height 10
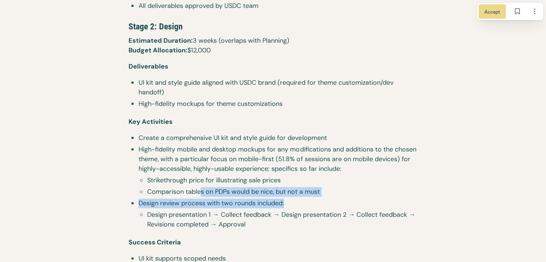
click at [199, 189] on ul "Create a comprehensive UI kit and style guide for development High-fidelity mob…" at bounding box center [273, 182] width 289 height 98
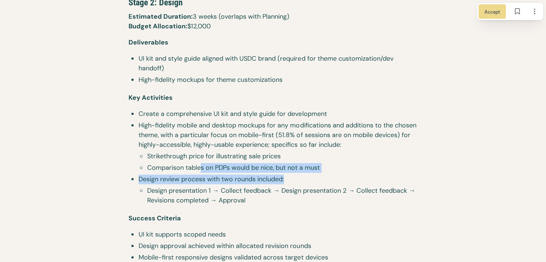
scroll to position [1077, 0]
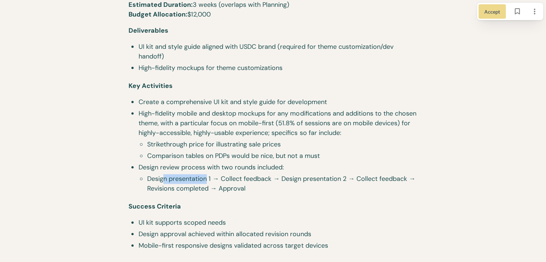
click at [211, 176] on span "Design presentation 1 → Collect feedback → Design presentation 2 → Collect feed…" at bounding box center [282, 183] width 270 height 19
click at [216, 176] on span "Design presentation 1 → Collect feedback → Design presentation 2 → Collect feed…" at bounding box center [282, 183] width 270 height 19
click at [269, 178] on span "Design presentation 1 → Collect feedback → Design presentation 2 → Collect feed…" at bounding box center [282, 183] width 270 height 19
click at [274, 178] on span "Design presentation 1 → Collect feedback → Design presentation 2 → Collect feed…" at bounding box center [282, 183] width 270 height 19
click at [311, 176] on span "Design presentation 1 → Collect feedback → Design presentation 2 → Collect feed…" at bounding box center [282, 183] width 270 height 19
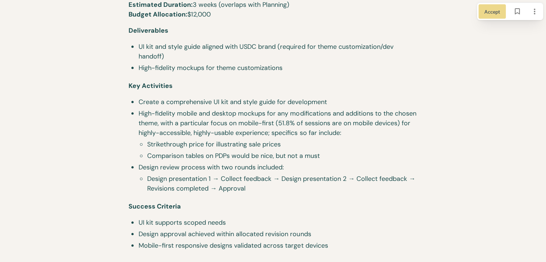
click at [322, 176] on span "Design presentation 1 → Collect feedback → Design presentation 2 → Collect feed…" at bounding box center [282, 183] width 270 height 19
click at [298, 176] on span "Design presentation 1 → Collect feedback → Design presentation 2 → Collect feed…" at bounding box center [282, 183] width 270 height 19
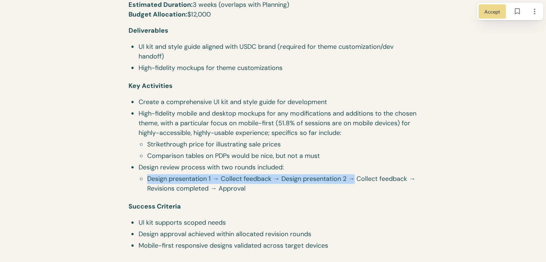
click at [419, 183] on div "Project Scope Overview Awaken Services is a leading health and wellness company…" at bounding box center [273, 256] width 307 height 1659
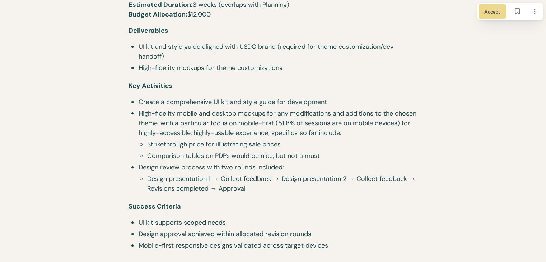
click at [196, 194] on li "Design presentation 1 → Collect feedback → Design presentation 2 → Collect feed…" at bounding box center [277, 184] width 281 height 21
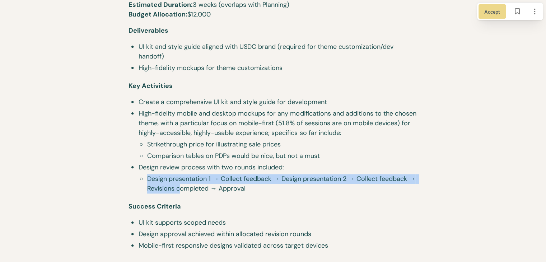
click at [139, 185] on li "Design presentation 1 → Collect feedback → Design presentation 2 → Collect feed…" at bounding box center [277, 184] width 281 height 21
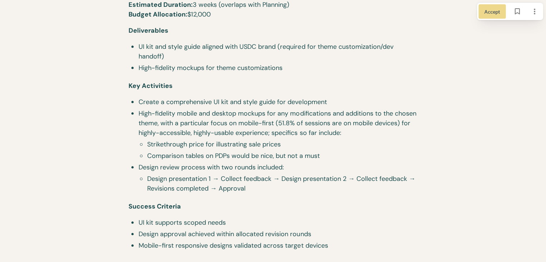
click at [200, 185] on span "Design presentation 1 → Collect feedback → Design presentation 2 → Collect feed…" at bounding box center [282, 183] width 270 height 19
click at [174, 188] on span "Design presentation 1 → Collect feedback → Design presentation 2 → Collect feed…" at bounding box center [282, 183] width 270 height 19
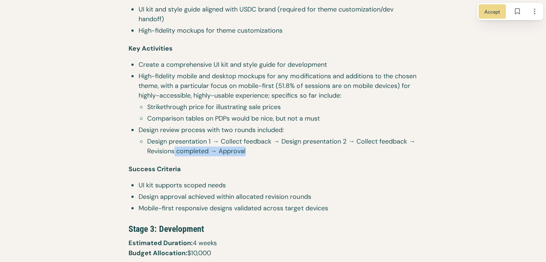
scroll to position [1149, 0]
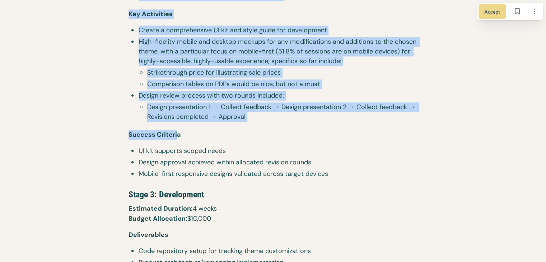
click at [178, 135] on div "Project Scope Overview Awaken Services is a leading health and wellness company…" at bounding box center [273, 184] width 546 height 1741
click at [177, 135] on span "Success Criteria" at bounding box center [155, 134] width 52 height 9
click at [139, 139] on p "Success Criteria" at bounding box center [273, 135] width 289 height 23
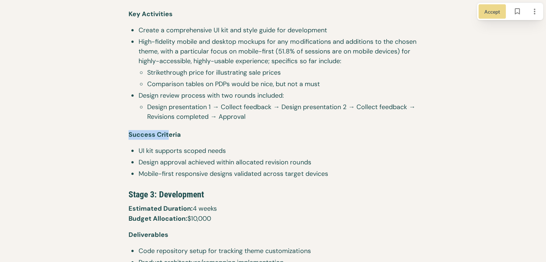
click at [170, 136] on div "Project Scope Overview Awaken Services is a leading health and wellness company…" at bounding box center [273, 184] width 307 height 1659
click at [139, 149] on span "UI kit supports scoped needs" at bounding box center [278, 151] width 279 height 10
click at [219, 149] on li "UI kit supports scoped needs" at bounding box center [273, 151] width 289 height 11
click at [227, 149] on span "UI kit supports scoped needs" at bounding box center [278, 151] width 279 height 10
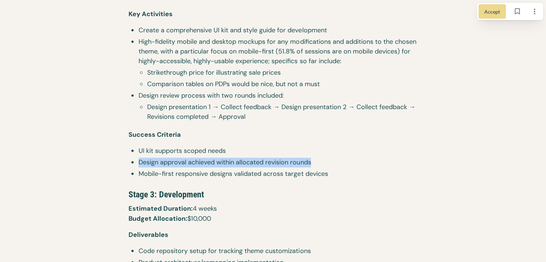
click at [322, 160] on span "Design approval achieved within allocated revision rounds" at bounding box center [278, 163] width 279 height 10
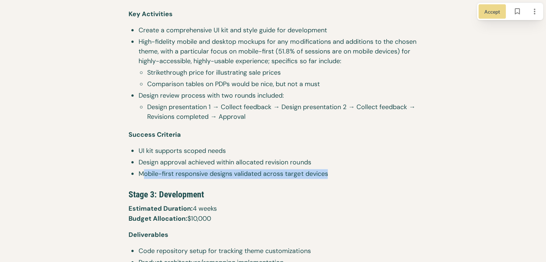
click at [340, 173] on span "Mobile-first responsive designs validated across target devices" at bounding box center [278, 174] width 279 height 10
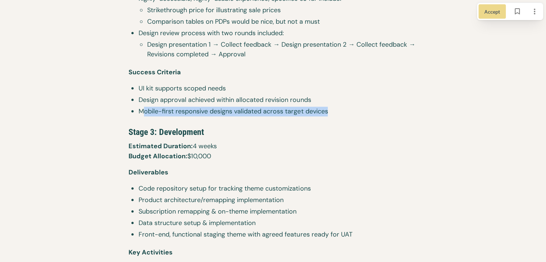
scroll to position [1221, 0]
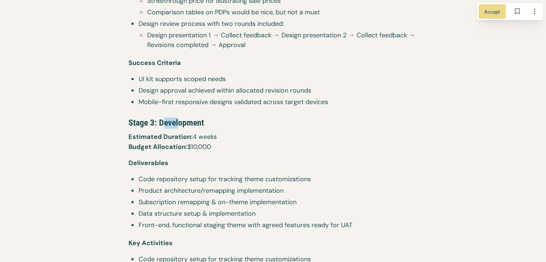
click at [179, 124] on span "Stage 3: Development" at bounding box center [166, 123] width 75 height 10
click at [130, 137] on span "Estimated Duration:" at bounding box center [161, 136] width 64 height 9
click at [214, 136] on p "Estimated Duration: 4 weeks ​ Budget Allocation: $10,000" at bounding box center [273, 145] width 289 height 26
click at [210, 138] on p "Estimated Duration: 4 weeks ​ Budget Allocation: $10,000" at bounding box center [273, 145] width 289 height 26
click at [201, 147] on p "Estimated Duration: 4 weeks ​ Budget Allocation: $10,000" at bounding box center [273, 145] width 289 height 26
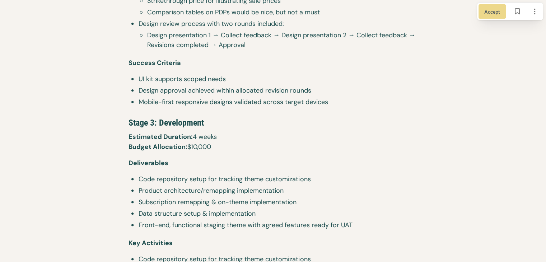
click at [216, 147] on p "Estimated Duration: 4 weeks ​ Budget Allocation: $10,000" at bounding box center [273, 145] width 289 height 26
click at [119, 139] on div "Project Scope Overview Awaken Services is a leading health and wellness company…" at bounding box center [273, 112] width 546 height 1741
click at [144, 164] on span "Deliverables" at bounding box center [149, 162] width 40 height 9
click at [242, 181] on span "Code repository setup for tracking theme customizations" at bounding box center [278, 179] width 279 height 10
click at [170, 188] on ul "Code repository setup for tracking theme customizations Product architecture/re…" at bounding box center [273, 202] width 289 height 57
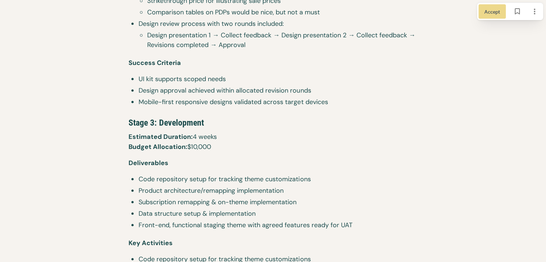
click at [246, 190] on span "Product architecture/remapping implementation" at bounding box center [278, 191] width 279 height 10
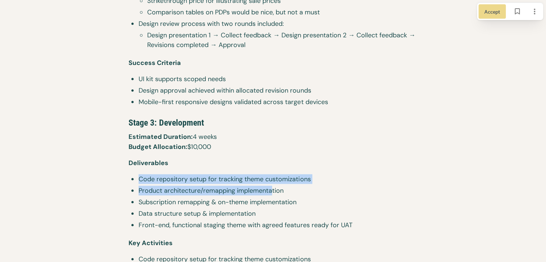
click at [155, 185] on ul "Code repository setup for tracking theme customizations Product architecture/re…" at bounding box center [273, 202] width 289 height 57
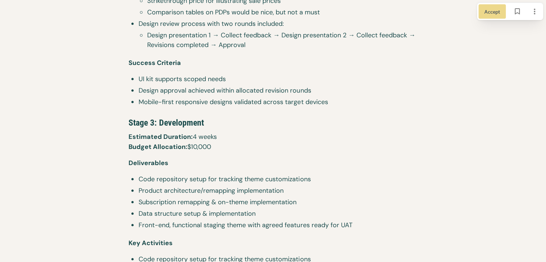
click at [171, 199] on span "Subscription remapping & on-theme implementation" at bounding box center [278, 202] width 279 height 10
click at [220, 202] on span "Subscription remapping & on-theme implementation" at bounding box center [278, 202] width 279 height 10
click at [260, 199] on span "Subscription remapping & on-theme implementation" at bounding box center [278, 202] width 279 height 10
click at [278, 200] on span "Subscription remapping & on-theme implementation" at bounding box center [278, 202] width 279 height 10
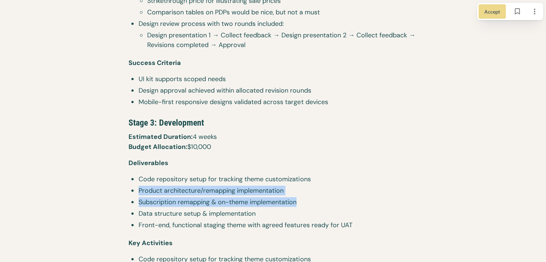
click at [140, 193] on ul "Code repository setup for tracking theme customizations Product architecture/re…" at bounding box center [273, 202] width 289 height 57
click at [147, 208] on li "Subscription remapping & on-theme implementation" at bounding box center [273, 202] width 289 height 11
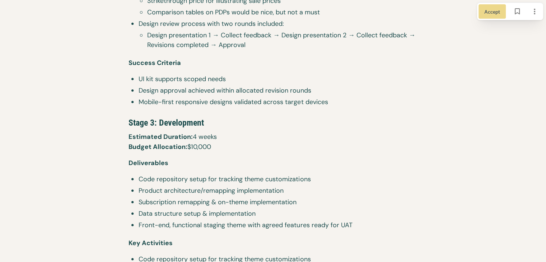
click at [144, 213] on span "Data structure setup & implementation" at bounding box center [278, 214] width 279 height 10
click at [257, 213] on span "Data structure setup & implementation" at bounding box center [278, 214] width 279 height 10
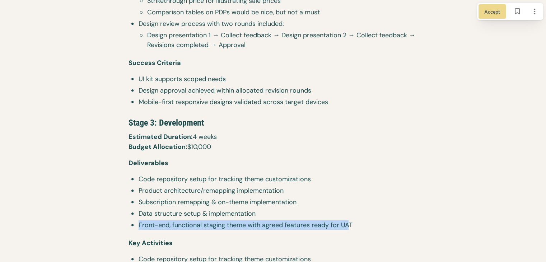
click at [349, 223] on div "Project Scope Overview Awaken Services is a leading health and wellness company…" at bounding box center [273, 112] width 307 height 1659
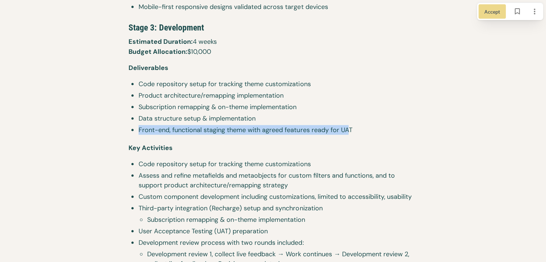
scroll to position [1328, 0]
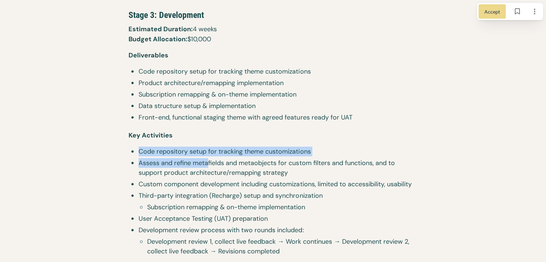
click at [220, 158] on ul "Code repository setup for tracking theme customizations Assess and refine metaf…" at bounding box center [273, 201] width 289 height 111
click at [207, 151] on span "Code repository setup for tracking theme customizations" at bounding box center [278, 151] width 279 height 10
click at [325, 154] on span "Code repository setup for tracking theme customizations" at bounding box center [278, 151] width 279 height 10
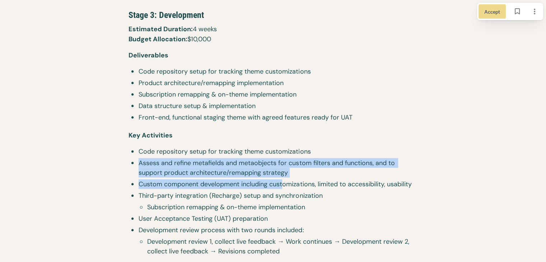
click at [284, 182] on ul "Code repository setup for tracking theme customizations Assess and refine metaf…" at bounding box center [273, 201] width 289 height 111
click at [234, 182] on span "Custom component development including customizations, limited to accessibility…" at bounding box center [278, 184] width 279 height 10
click at [158, 188] on span "Custom component development including customizations, limited to accessibility…" at bounding box center [278, 184] width 279 height 10
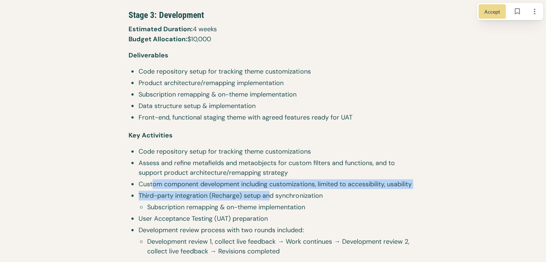
click at [260, 199] on ul "Code repository setup for tracking theme customizations Assess and refine metaf…" at bounding box center [273, 201] width 289 height 111
click at [203, 194] on span "Third-party integration (Recharge) setup and synchronization" at bounding box center [278, 196] width 279 height 10
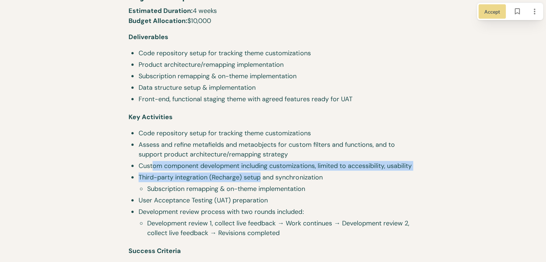
scroll to position [1364, 0]
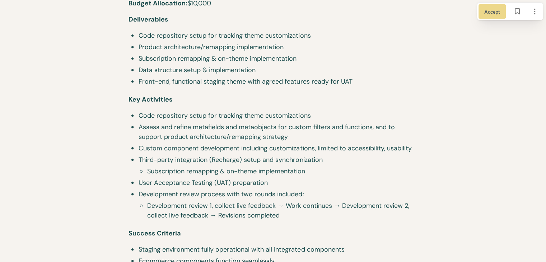
click at [160, 168] on span "Subscription remapping & on-theme implementation" at bounding box center [282, 171] width 270 height 10
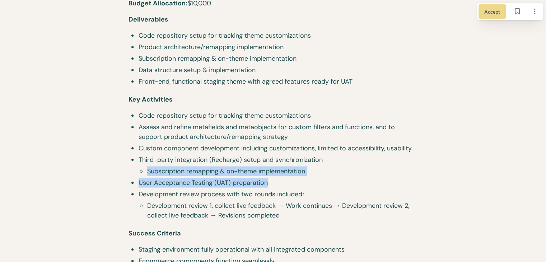
click at [297, 183] on ul "Code repository setup for tracking theme customizations Assess and refine metaf…" at bounding box center [273, 166] width 289 height 111
click at [297, 183] on span "User Acceptance Testing (UAT) preparation" at bounding box center [278, 183] width 279 height 10
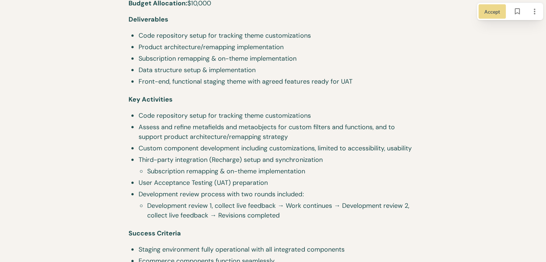
click at [172, 194] on span "Development review process with two rounds included:" at bounding box center [278, 194] width 279 height 10
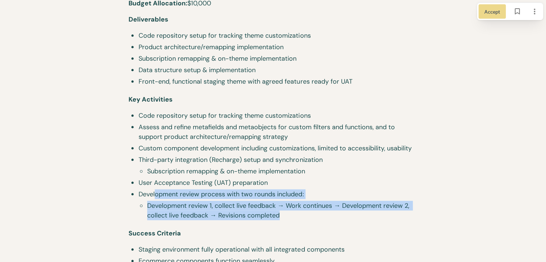
click at [334, 213] on li "Development review process with two rounds included: Development review 1, coll…" at bounding box center [273, 205] width 289 height 33
click at [326, 214] on span "Development review 1, collect live feedback → Work continues → Development revi…" at bounding box center [282, 210] width 270 height 19
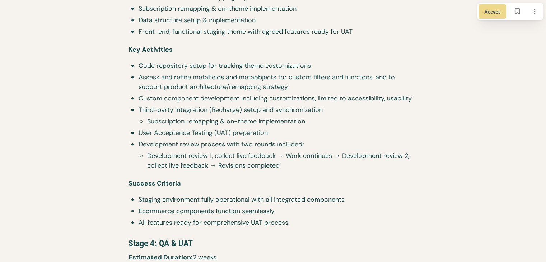
scroll to position [1472, 0]
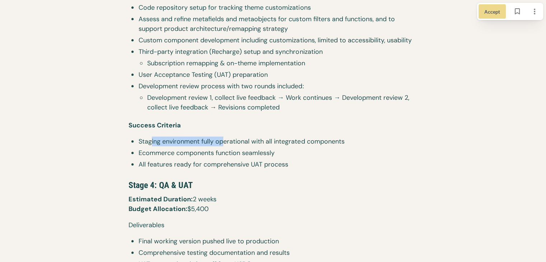
click at [222, 143] on span "Staging environment fully operational with all integrated components" at bounding box center [278, 142] width 279 height 10
click at [166, 140] on span "Staging environment fully operational with all integrated components" at bounding box center [278, 142] width 279 height 10
click at [233, 151] on li "Ecommerce components function seamlessly" at bounding box center [273, 153] width 289 height 11
click at [244, 148] on span "Ecommerce components function seamlessly" at bounding box center [278, 153] width 279 height 10
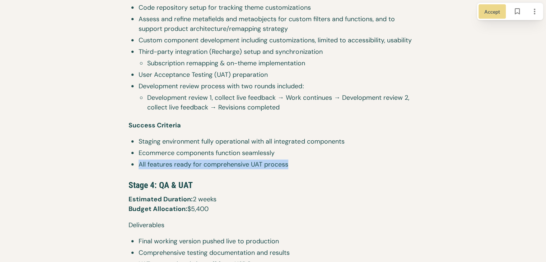
click at [315, 168] on li "All features ready for comprehensive UAT process" at bounding box center [273, 165] width 289 height 11
click at [318, 166] on span "All features ready for comprehensive UAT process" at bounding box center [278, 165] width 279 height 10
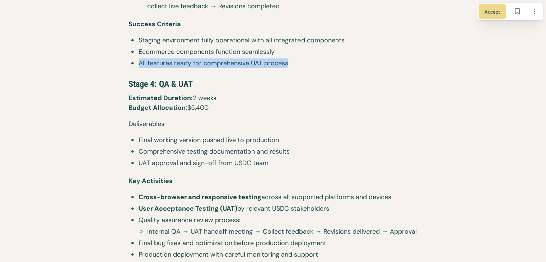
scroll to position [1580, 0]
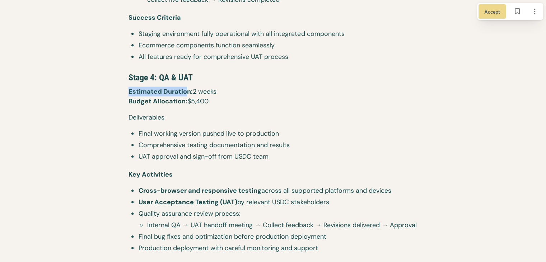
click at [214, 90] on p "Estimated Duration: 2 weeks ​ Budget Allocation: $5,400" at bounding box center [273, 100] width 289 height 26
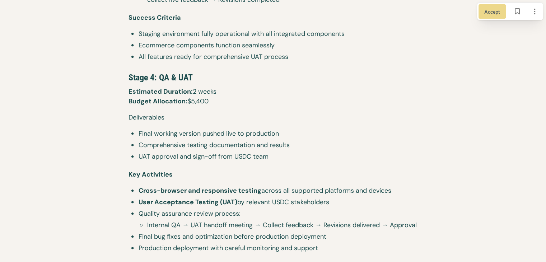
click at [312, 134] on span "Final working version pushed live to production" at bounding box center [278, 134] width 279 height 10
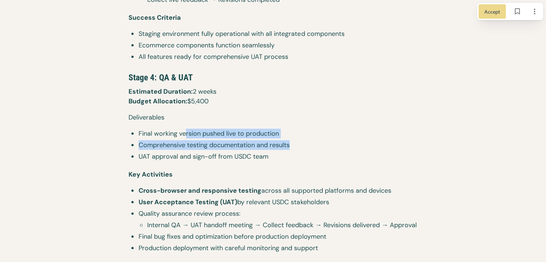
click at [192, 137] on ul "Final working version pushed live to production Comprehensive testing documenta…" at bounding box center [273, 146] width 289 height 34
click at [241, 130] on span "Final working version pushed live to production" at bounding box center [278, 134] width 279 height 10
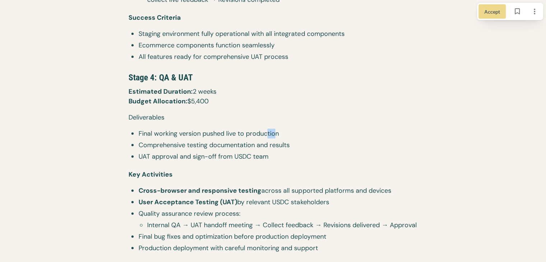
click at [265, 131] on span "Final working version pushed live to production" at bounding box center [278, 134] width 279 height 10
click at [189, 131] on span "Final working version pushed live to production" at bounding box center [278, 134] width 279 height 10
click at [191, 75] on h2 "Stage 4: QA & UAT" at bounding box center [273, 75] width 289 height 23
click at [309, 150] on span "Comprehensive testing documentation and results" at bounding box center [278, 145] width 279 height 10
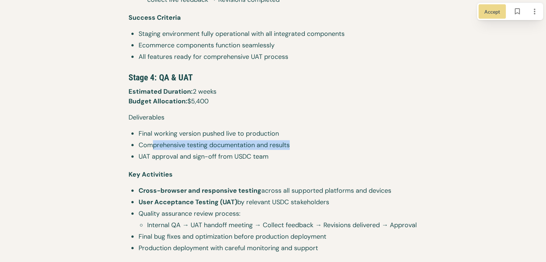
click at [310, 150] on span "Comprehensive testing documentation and results" at bounding box center [278, 145] width 279 height 10
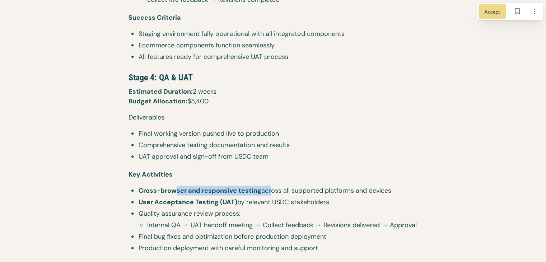
click at [283, 188] on span "Cross-browser and responsive testing across all supported platforms and devices" at bounding box center [278, 191] width 279 height 10
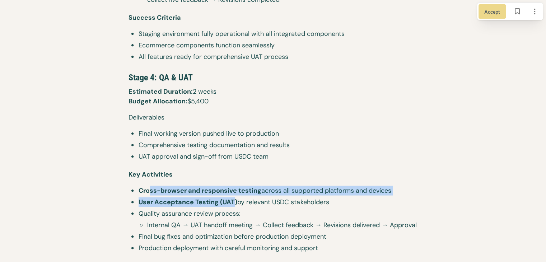
click at [236, 202] on ul "Cross-browser and responsive testing across all supported platforms and devices…" at bounding box center [273, 220] width 289 height 69
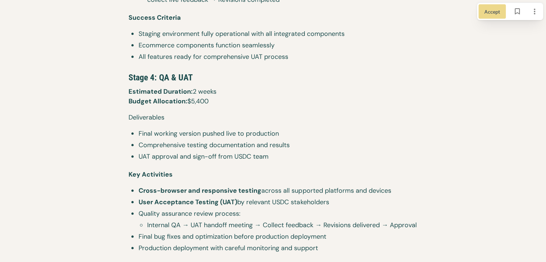
click at [242, 202] on span "User Acceptance Testing (UAT) by relevant USDC stakeholders" at bounding box center [278, 202] width 279 height 10
click at [190, 193] on ul "Cross-browser and responsive testing across all supported platforms and devices…" at bounding box center [273, 220] width 289 height 69
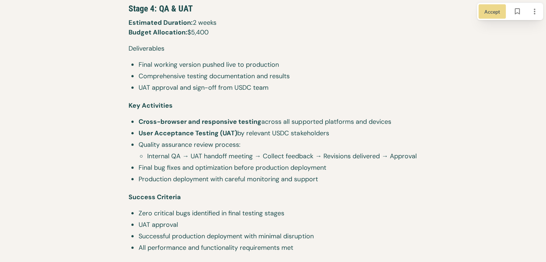
scroll to position [1651, 0]
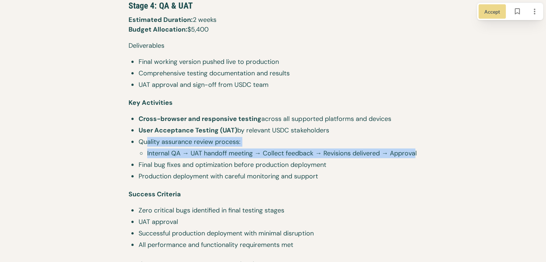
click at [416, 155] on li "Quality assurance review process: Internal QA → UAT handoff meeting → Collect f…" at bounding box center [273, 148] width 289 height 23
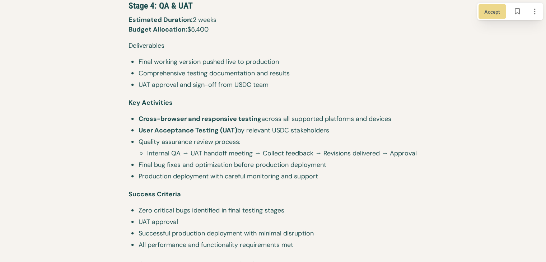
click at [377, 161] on span "Final bug fixes and optimization before production deployment" at bounding box center [278, 165] width 279 height 10
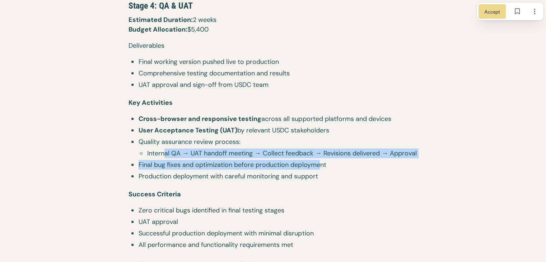
click at [152, 156] on ul "Cross-browser and responsive testing across all supported platforms and devices…" at bounding box center [273, 148] width 289 height 69
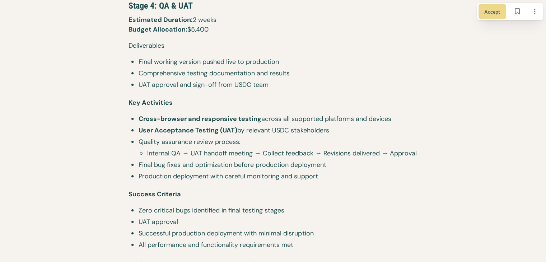
click at [149, 172] on span "Production deployment with careful monitoring and support" at bounding box center [278, 177] width 279 height 10
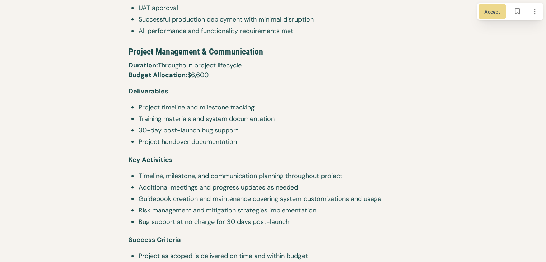
scroll to position [1867, 0]
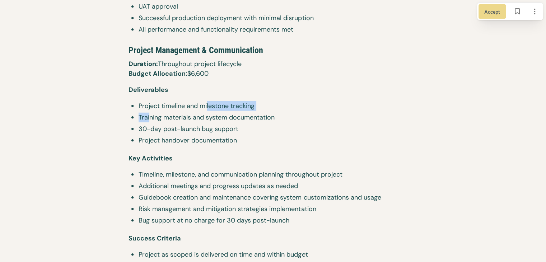
click at [207, 108] on ul "Project timeline and milestone tracking Training materials and system documenta…" at bounding box center [273, 124] width 289 height 46
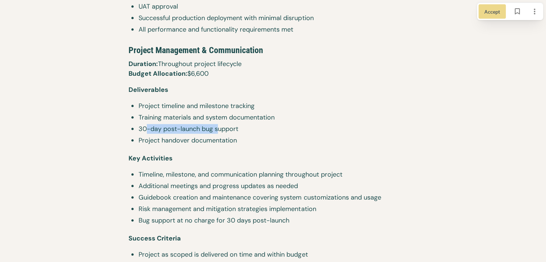
click at [222, 127] on span "30-day post-launch bug support" at bounding box center [278, 129] width 279 height 10
click at [223, 128] on span "30-day post-launch bug support" at bounding box center [278, 129] width 279 height 10
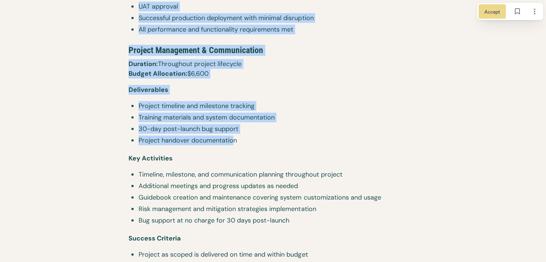
click at [144, 144] on span "Project handover documentation" at bounding box center [278, 141] width 279 height 10
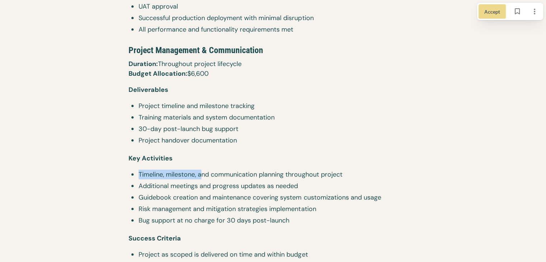
click at [209, 180] on li "Timeline, milestone, and communication planning throughout project" at bounding box center [273, 175] width 289 height 11
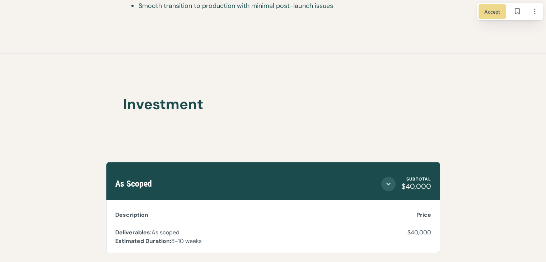
scroll to position [2226, 0]
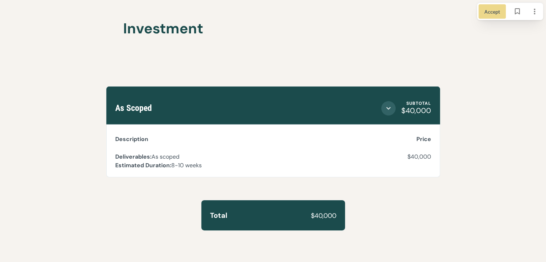
click at [382, 117] on div "As Scoped Subtotal $40,000 Subtotal $40,000" at bounding box center [273, 106] width 334 height 38
click at [385, 112] on icon "Close section" at bounding box center [388, 108] width 9 height 9
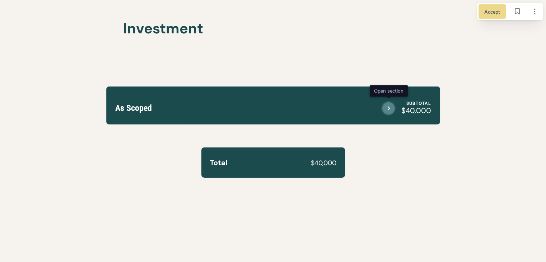
click at [385, 112] on icon "Open section" at bounding box center [388, 108] width 9 height 9
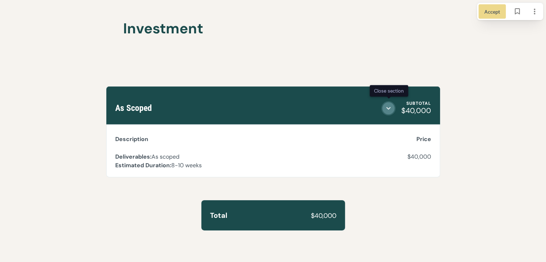
click at [385, 108] on icon "Close section" at bounding box center [388, 108] width 9 height 9
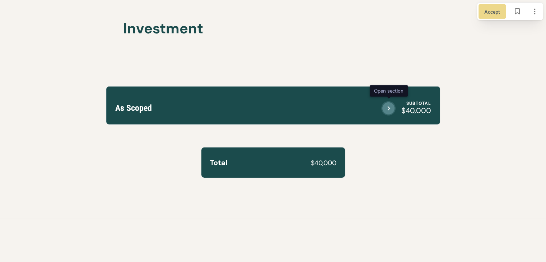
click at [385, 108] on icon "Open section" at bounding box center [388, 108] width 9 height 9
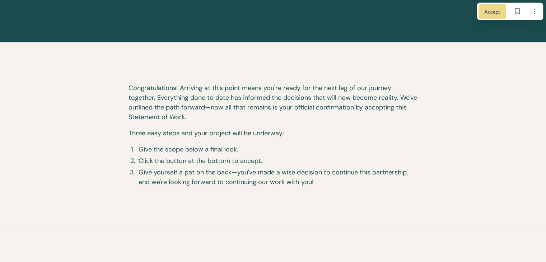
scroll to position [287, 0]
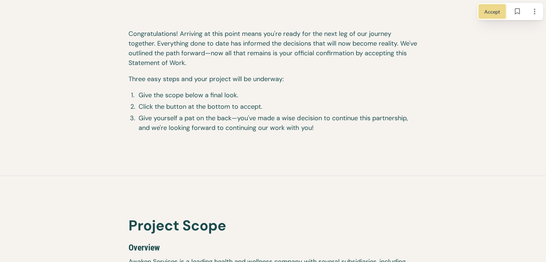
click at [488, 12] on span "Accept" at bounding box center [492, 12] width 16 height 8
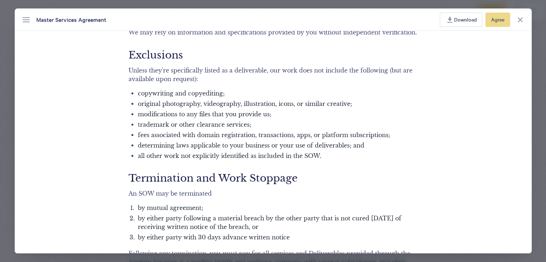
scroll to position [826, 0]
click at [521, 21] on icon "Close agreement" at bounding box center [520, 19] width 9 height 9
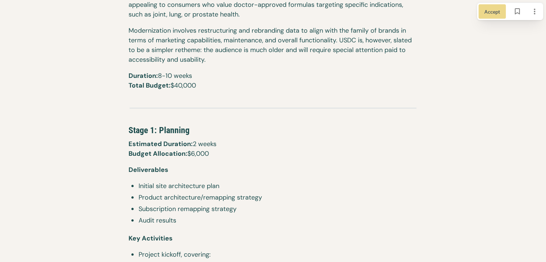
scroll to position [682, 0]
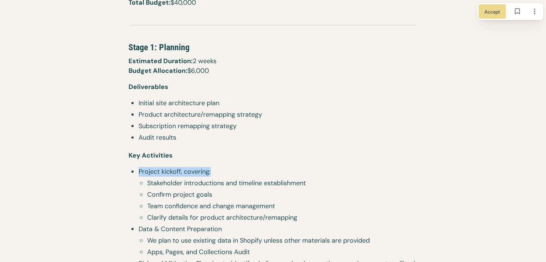
drag, startPoint x: 136, startPoint y: 171, endPoint x: 229, endPoint y: 168, distance: 93.0
click at [229, 168] on li "Project kickoff, covering: Stakeholder introductions and timeline establishment…" at bounding box center [273, 195] width 289 height 57
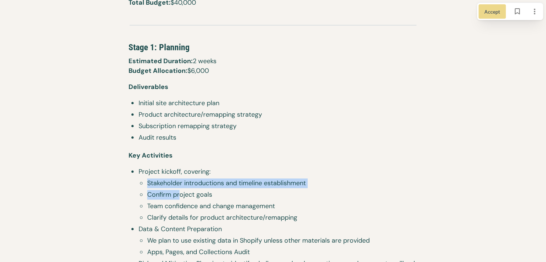
drag, startPoint x: 188, startPoint y: 189, endPoint x: 222, endPoint y: 189, distance: 33.4
click at [222, 189] on ul "Stakeholder introductions and timeline establishment Confirm project goals Team…" at bounding box center [277, 201] width 281 height 46
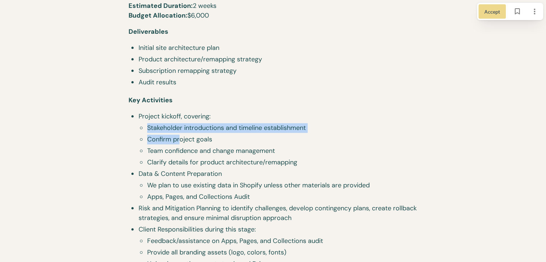
scroll to position [862, 0]
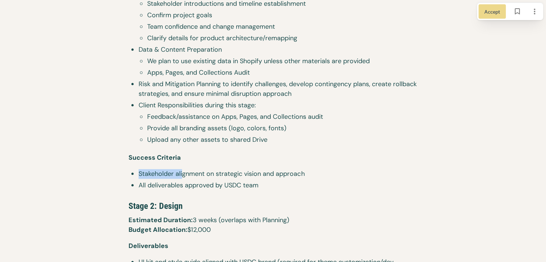
drag, startPoint x: 155, startPoint y: 174, endPoint x: 183, endPoint y: 173, distance: 28.0
click at [183, 171] on li "Stakeholder alignment on strategic vision and approach" at bounding box center [273, 174] width 289 height 11
click at [177, 179] on li "Stakeholder alignment on strategic vision and approach" at bounding box center [273, 174] width 289 height 11
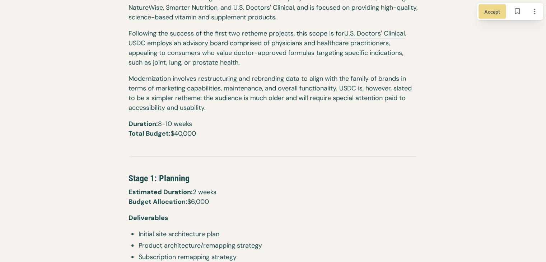
scroll to position [539, 0]
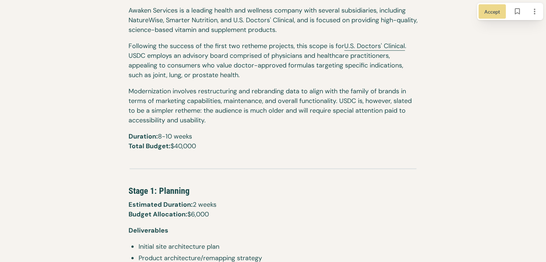
click at [243, 157] on p "Duration: 8-10 weeks ​ Total Budget: $40,000" at bounding box center [273, 145] width 289 height 26
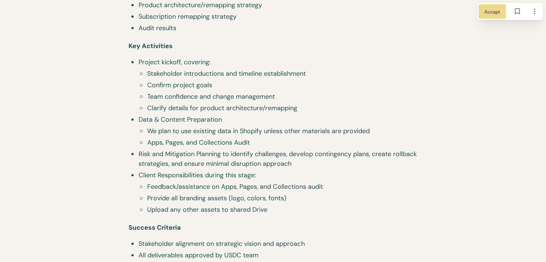
scroll to position [648, 0]
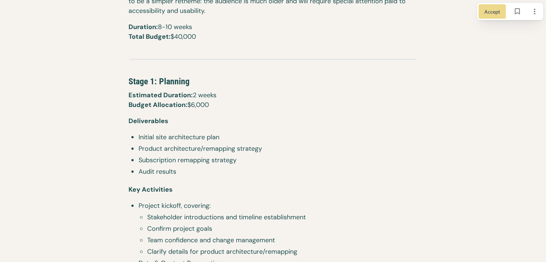
click at [182, 217] on span "Stakeholder introductions and timeline establishment" at bounding box center [282, 218] width 270 height 10
drag, startPoint x: 150, startPoint y: 227, endPoint x: 199, endPoint y: 227, distance: 48.8
click at [199, 227] on span "Confirm project goals" at bounding box center [282, 229] width 270 height 10
drag, startPoint x: 188, startPoint y: 246, endPoint x: 195, endPoint y: 246, distance: 7.2
click at [193, 246] on li "Team confidence and change management" at bounding box center [277, 241] width 281 height 11
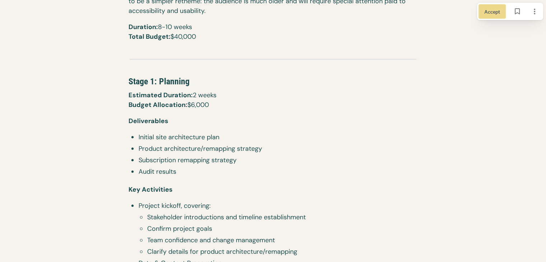
drag, startPoint x: 195, startPoint y: 245, endPoint x: 203, endPoint y: 239, distance: 9.9
click at [196, 244] on li "Team confidence and change management" at bounding box center [277, 241] width 281 height 11
drag, startPoint x: 152, startPoint y: 135, endPoint x: 195, endPoint y: 134, distance: 43.5
click at [195, 134] on span "Initial site architecture plan" at bounding box center [278, 137] width 279 height 10
click at [220, 135] on span "Initial site architecture plan" at bounding box center [278, 137] width 279 height 10
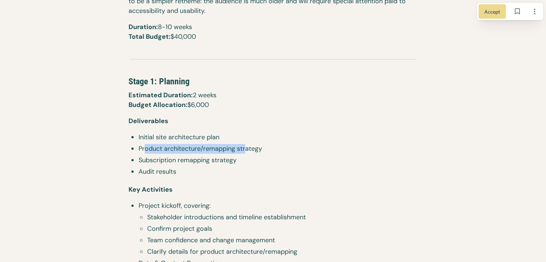
drag, startPoint x: 150, startPoint y: 148, endPoint x: 252, endPoint y: 145, distance: 101.3
click at [252, 145] on span "Product architecture/remapping strategy" at bounding box center [278, 149] width 279 height 10
click at [277, 146] on span "Product architecture/remapping strategy" at bounding box center [278, 149] width 279 height 10
drag, startPoint x: 271, startPoint y: 150, endPoint x: 139, endPoint y: 145, distance: 131.5
click at [139, 145] on span "Product architecture/remapping strategy" at bounding box center [278, 149] width 279 height 10
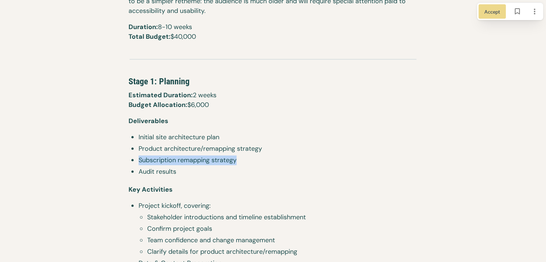
drag, startPoint x: 246, startPoint y: 163, endPoint x: 135, endPoint y: 160, distance: 111.3
click at [135, 160] on li "Subscription remapping strategy" at bounding box center [273, 160] width 289 height 11
click at [181, 176] on span "Audit results" at bounding box center [278, 172] width 279 height 10
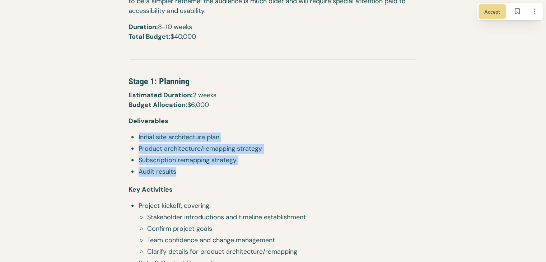
drag, startPoint x: 147, startPoint y: 169, endPoint x: 132, endPoint y: 139, distance: 33.1
click at [183, 134] on span "Initial site architecture plan" at bounding box center [278, 137] width 279 height 10
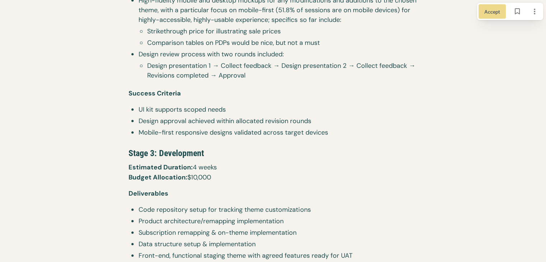
scroll to position [1258, 0]
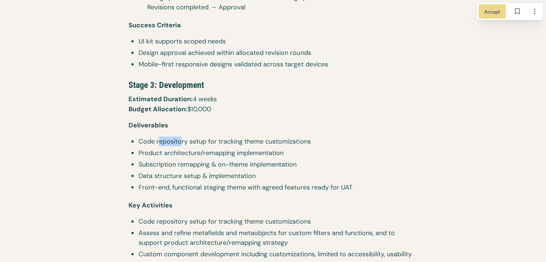
drag, startPoint x: 159, startPoint y: 143, endPoint x: 200, endPoint y: 139, distance: 41.8
click at [186, 140] on span "Code repository setup for tracking theme customizations" at bounding box center [278, 141] width 279 height 10
click at [201, 139] on span "Code repository setup for tracking theme customizations" at bounding box center [278, 141] width 279 height 10
drag, startPoint x: 202, startPoint y: 140, endPoint x: 257, endPoint y: 143, distance: 55.0
click at [255, 143] on span "Code repository setup for tracking theme customizations" at bounding box center [278, 141] width 279 height 10
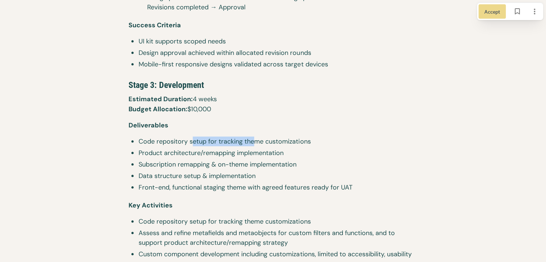
click at [257, 143] on span "Code repository setup for tracking theme customizations" at bounding box center [278, 141] width 279 height 10
drag, startPoint x: 141, startPoint y: 150, endPoint x: 218, endPoint y: 151, distance: 77.6
click at [218, 151] on span "Product architecture/remapping implementation" at bounding box center [278, 153] width 279 height 10
click at [217, 152] on span "Product architecture/remapping implementation" at bounding box center [278, 153] width 279 height 10
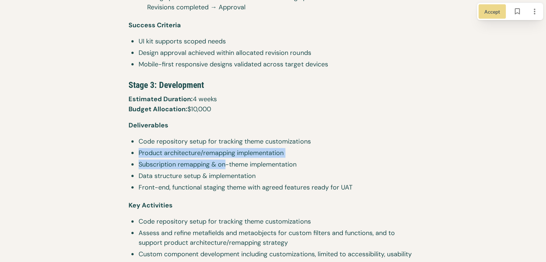
drag, startPoint x: 154, startPoint y: 158, endPoint x: 230, endPoint y: 161, distance: 76.2
click at [230, 161] on ul "Code repository setup for tracking theme customizations Product architecture/re…" at bounding box center [273, 164] width 289 height 57
click at [230, 161] on span "Subscription remapping & on-theme implementation" at bounding box center [278, 164] width 279 height 10
click at [199, 163] on span "Subscription remapping & on-theme implementation" at bounding box center [278, 164] width 279 height 10
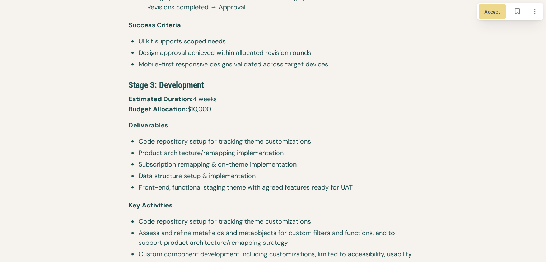
click at [196, 163] on span "Subscription remapping & on-theme implementation" at bounding box center [278, 164] width 279 height 10
click at [158, 173] on span "Data structure setup & implementation" at bounding box center [278, 176] width 279 height 10
drag, startPoint x: 150, startPoint y: 176, endPoint x: 181, endPoint y: 174, distance: 30.9
click at [180, 174] on span "Data structure setup & implementation" at bounding box center [278, 176] width 279 height 10
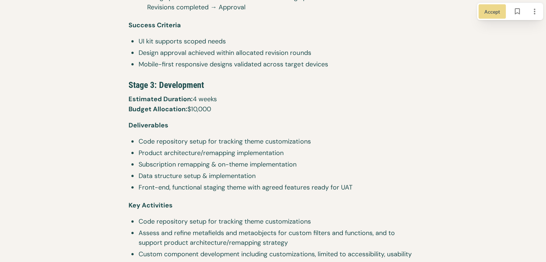
click at [187, 173] on span "Data structure setup & implementation" at bounding box center [278, 176] width 279 height 10
drag, startPoint x: 167, startPoint y: 174, endPoint x: 221, endPoint y: 177, distance: 53.6
click at [221, 177] on span "Data structure setup & implementation" at bounding box center [278, 176] width 279 height 10
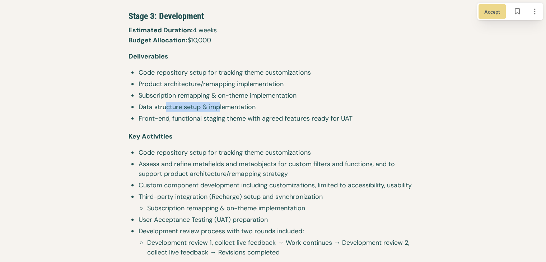
scroll to position [1330, 0]
